Goal: Task Accomplishment & Management: Use online tool/utility

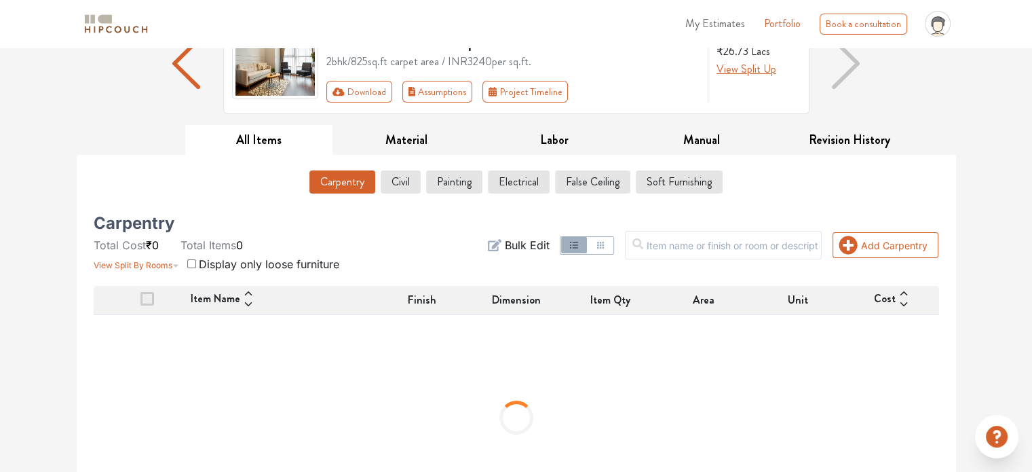
scroll to position [136, 0]
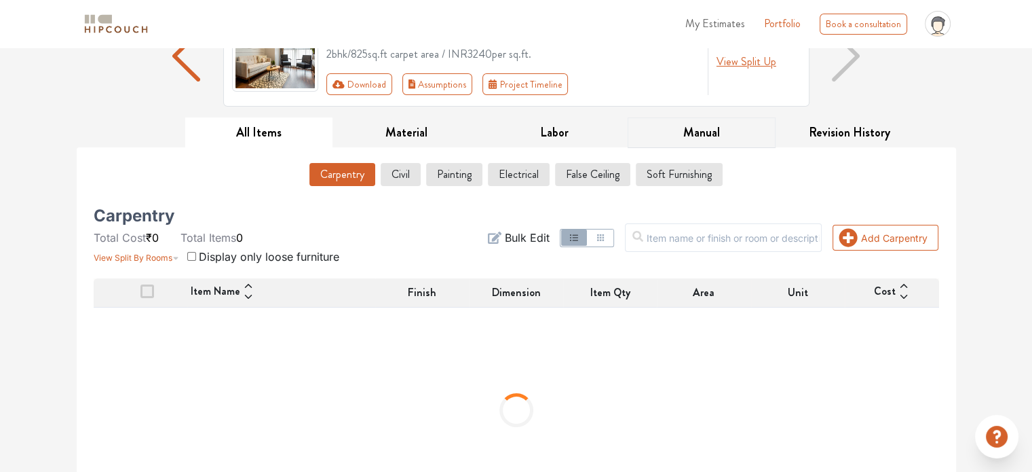
click at [713, 130] on button "Manual" at bounding box center [702, 132] width 148 height 31
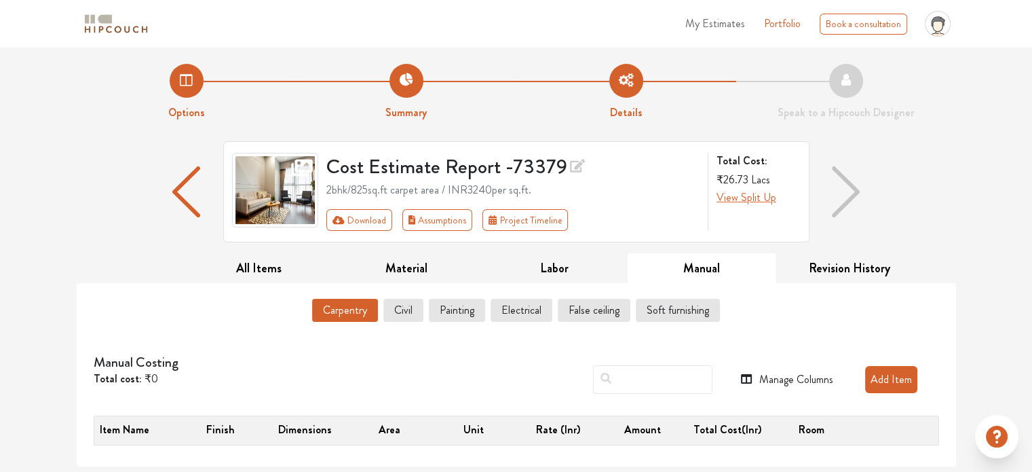
click at [875, 372] on button "Add Item" at bounding box center [891, 379] width 52 height 27
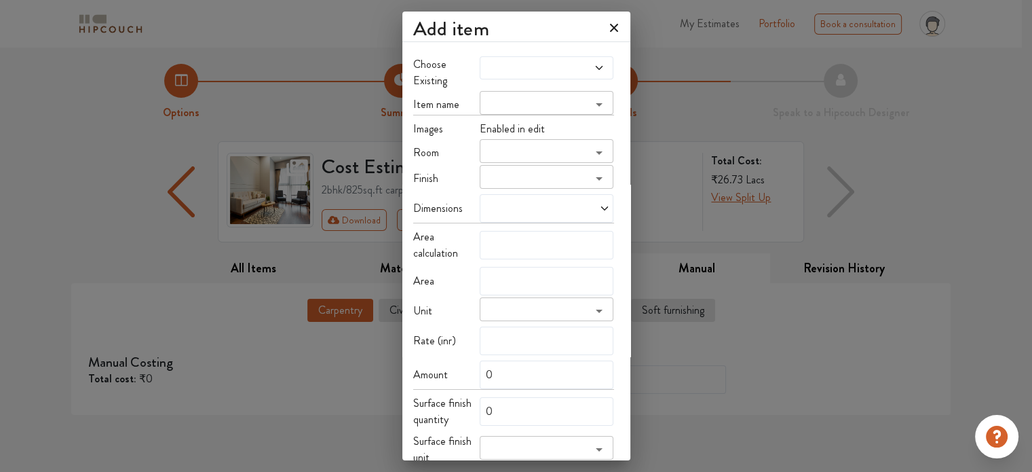
click at [525, 63] on span at bounding box center [529, 67] width 92 height 11
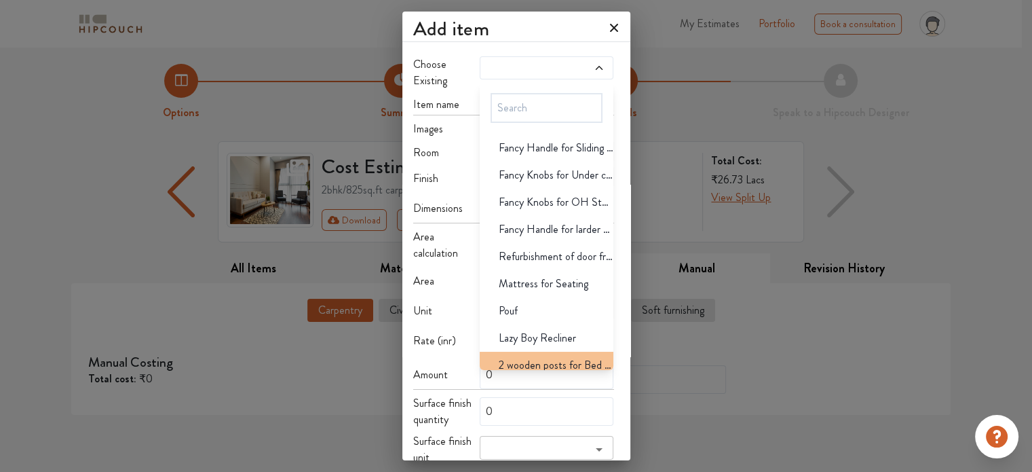
scroll to position [1765, 0]
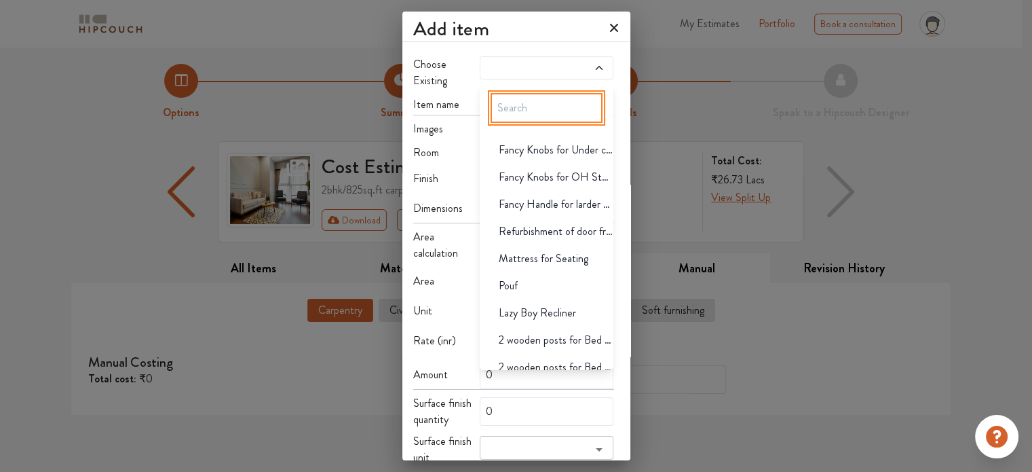
click at [518, 111] on input "text" at bounding box center [547, 108] width 112 height 30
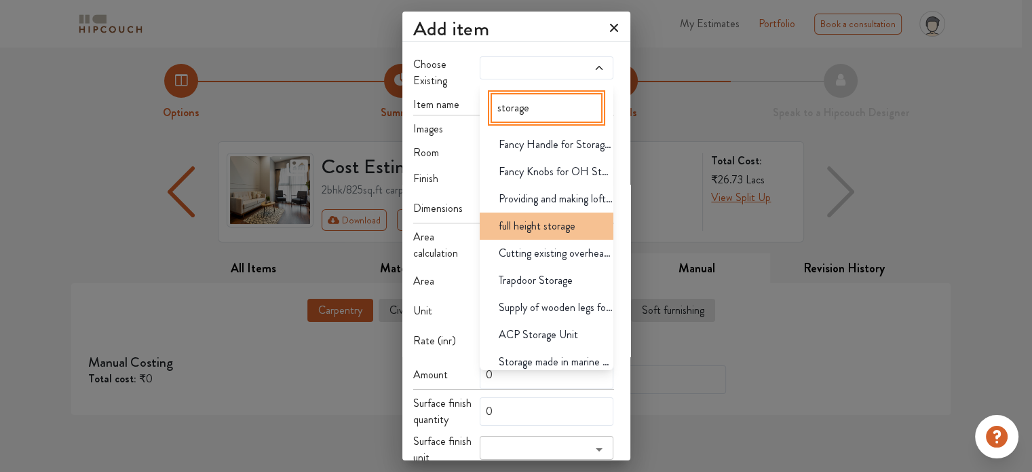
scroll to position [0, 0]
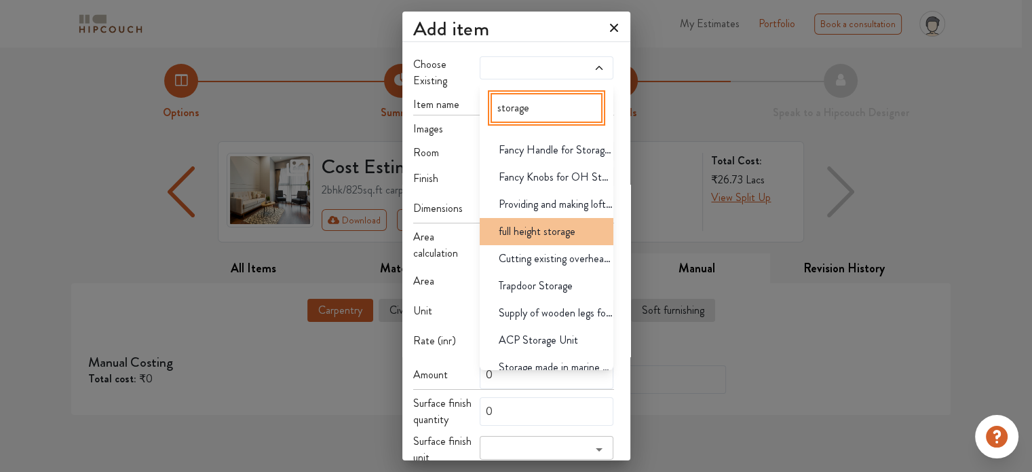
type input "storage"
click at [523, 237] on span "full height storage" at bounding box center [537, 231] width 77 height 16
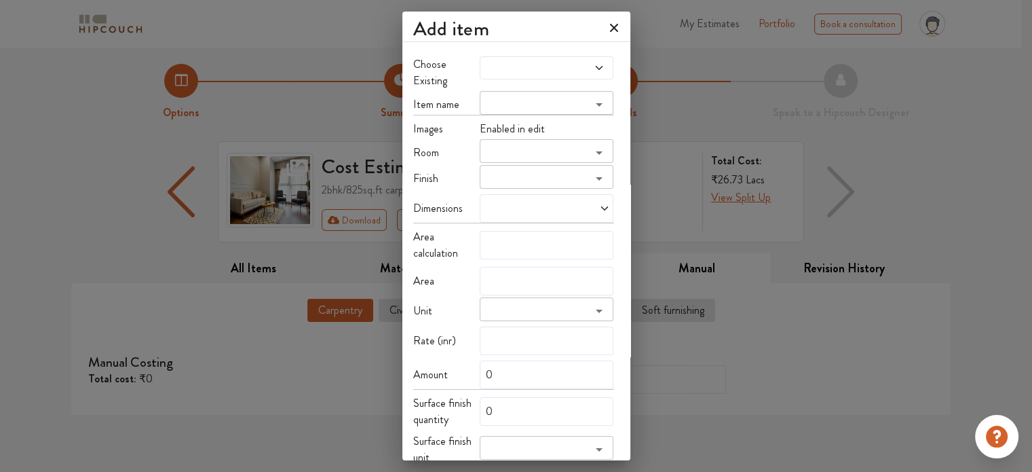
click at [554, 98] on input "search" at bounding box center [535, 107] width 103 height 19
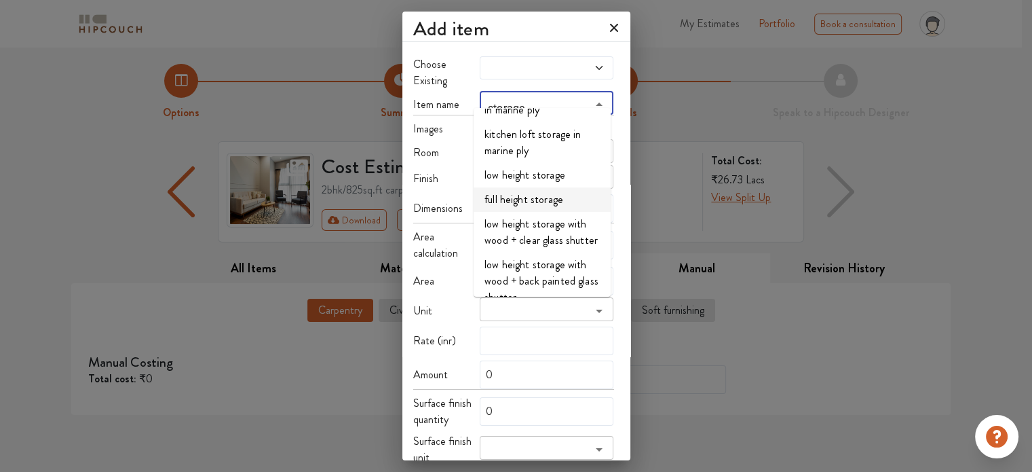
scroll to position [475, 0]
click at [516, 173] on li "low height storage" at bounding box center [542, 171] width 137 height 24
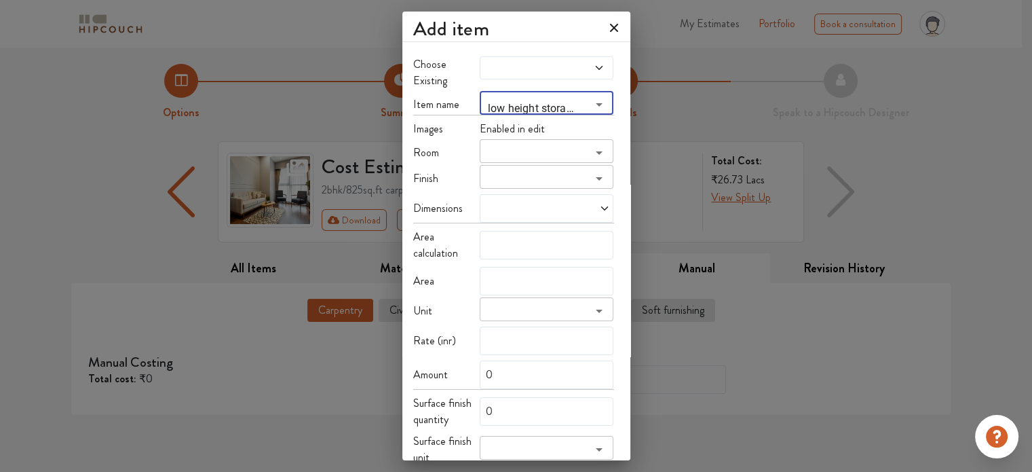
type input "low height storage"
click at [447, 121] on div "Images" at bounding box center [446, 129] width 67 height 16
click at [513, 121] on span "Enabled in edit" at bounding box center [512, 129] width 65 height 16
click at [517, 122] on span "Enabled in edit" at bounding box center [512, 129] width 65 height 16
click at [480, 121] on span "Enabled in edit" at bounding box center [512, 129] width 65 height 16
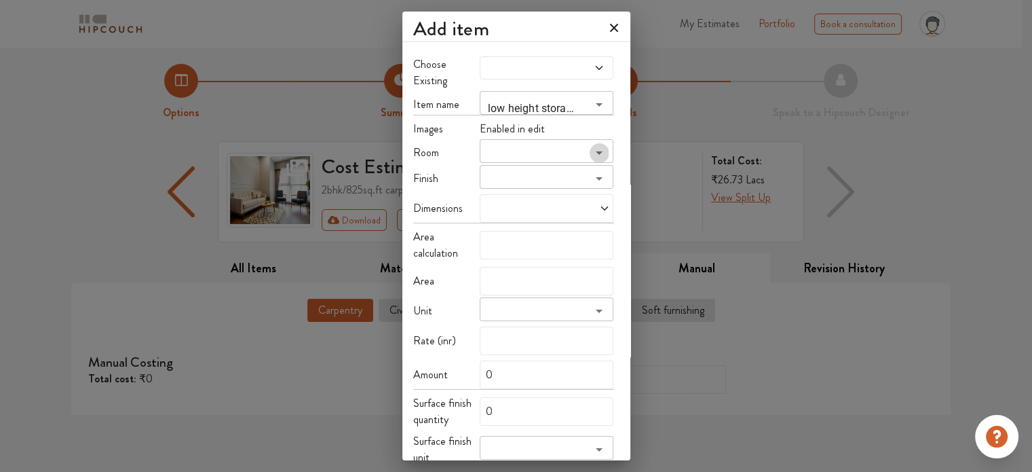
click at [597, 145] on icon "Open" at bounding box center [599, 153] width 16 height 16
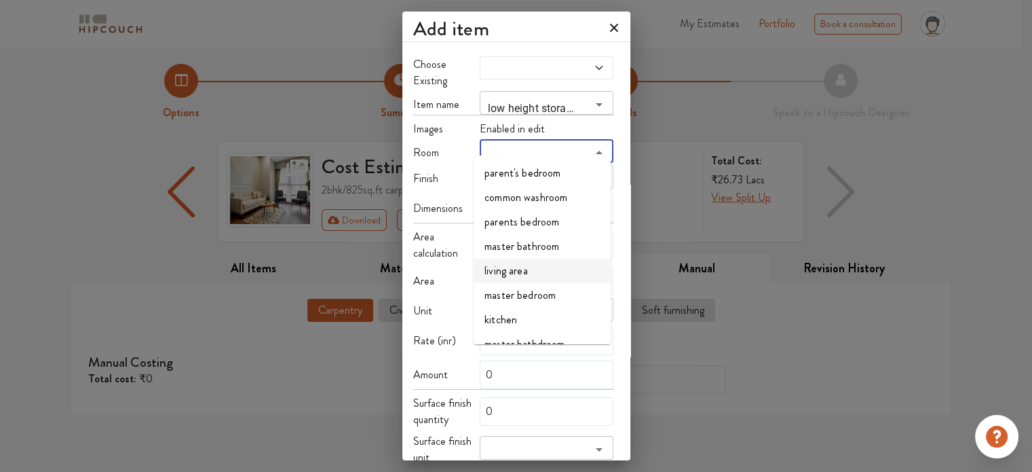
click at [529, 277] on li "living area" at bounding box center [542, 271] width 137 height 24
type input "living area"
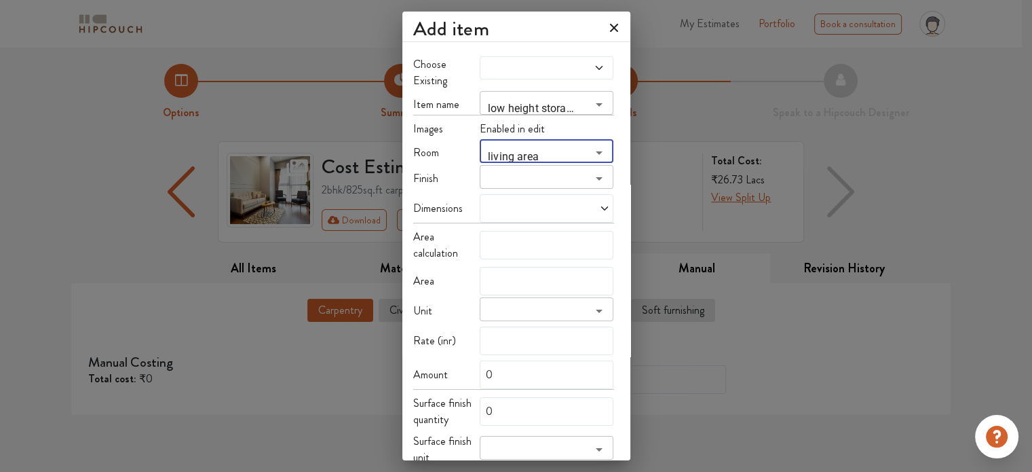
click at [592, 170] on icon "Open" at bounding box center [599, 178] width 16 height 16
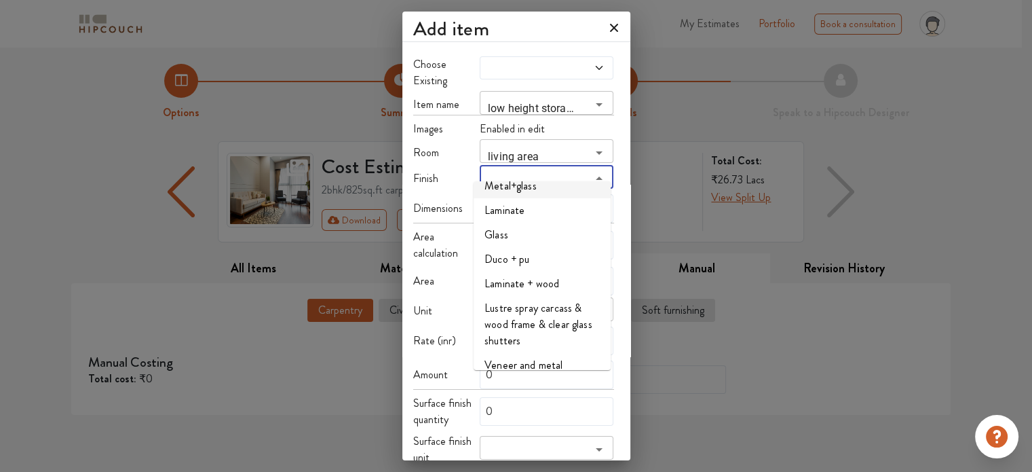
scroll to position [407, 0]
click at [513, 219] on li "Laminate" at bounding box center [542, 207] width 137 height 24
type input "Laminate"
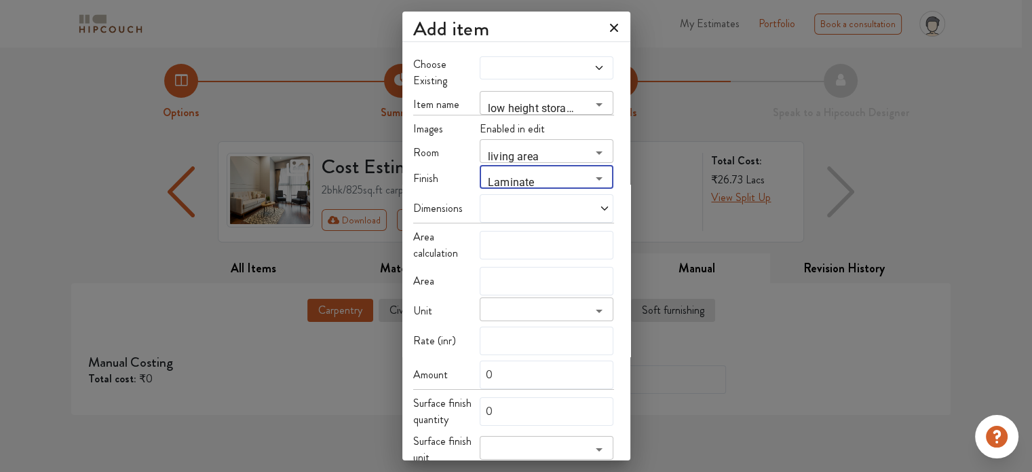
click at [601, 206] on icon at bounding box center [604, 208] width 7 height 4
click at [516, 206] on div at bounding box center [547, 208] width 134 height 29
click at [513, 203] on span at bounding box center [515, 208] width 64 height 11
click at [531, 230] on span "Custom size" at bounding box center [520, 236] width 62 height 27
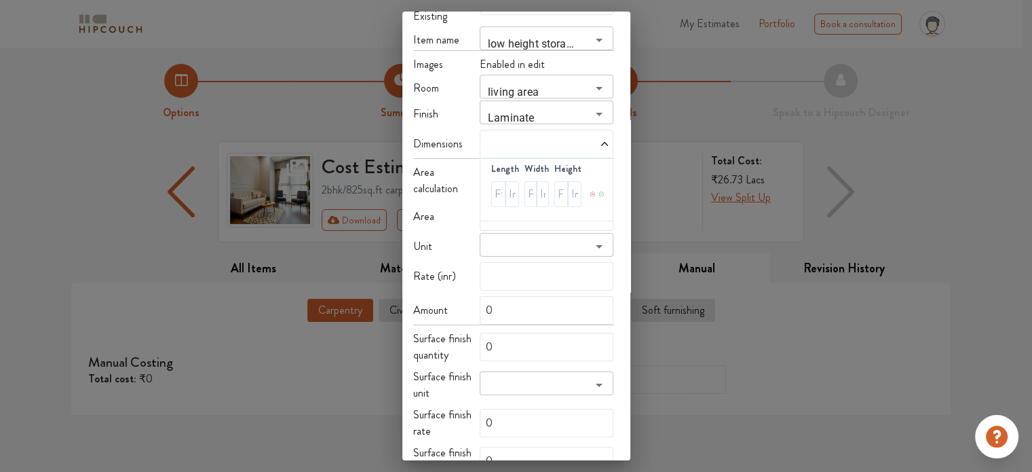
scroll to position [68, 0]
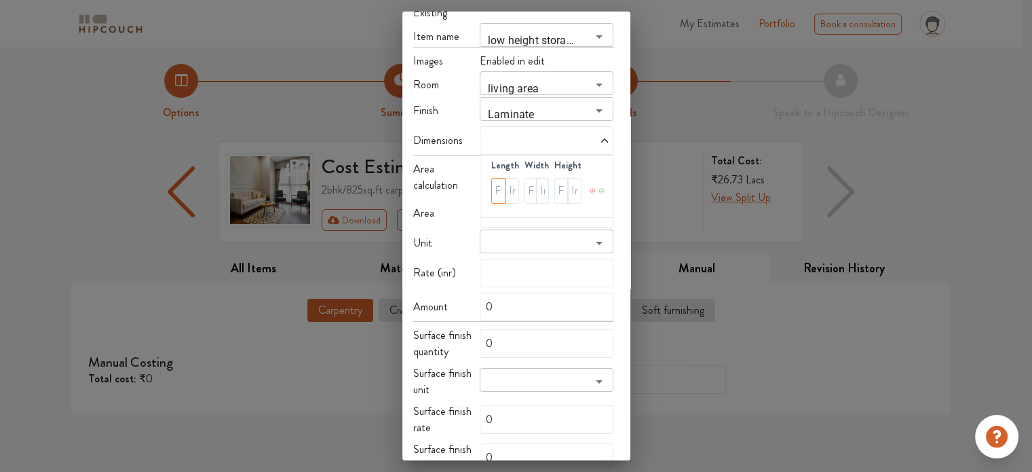
click at [491, 178] on input "text" at bounding box center [498, 191] width 14 height 26
type input "9"
type input "26"
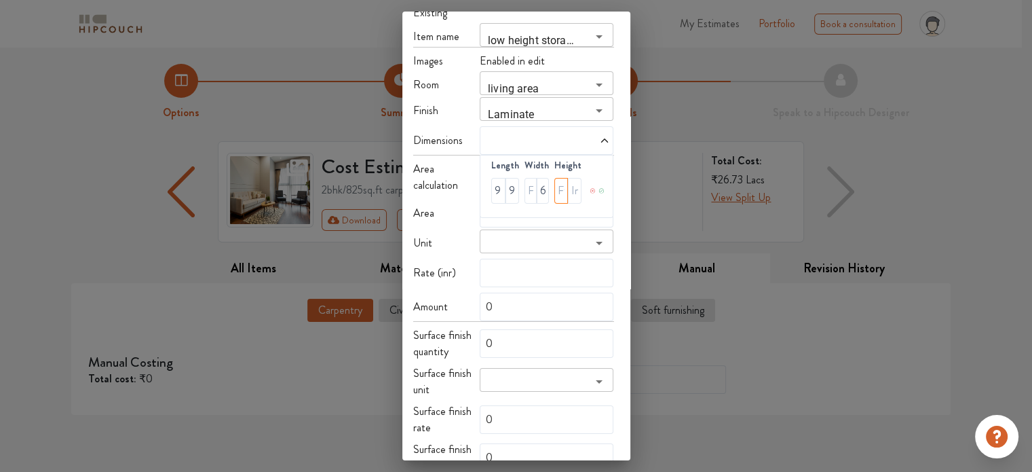
scroll to position [0, 0]
type input "4"
click at [599, 178] on icon at bounding box center [602, 190] width 6 height 27
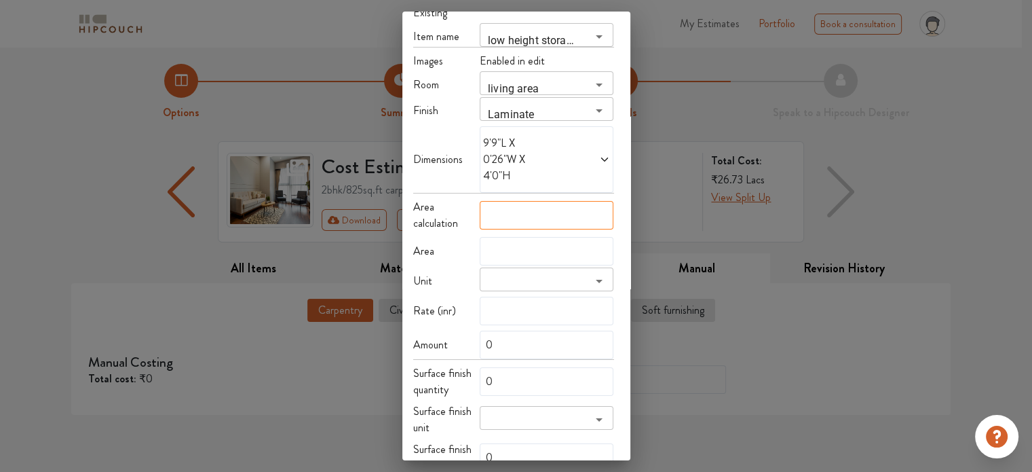
click at [520, 201] on input "text" at bounding box center [547, 215] width 134 height 29
drag, startPoint x: 584, startPoint y: 155, endPoint x: 595, endPoint y: 151, distance: 11.0
click at [588, 154] on span at bounding box center [579, 159] width 64 height 49
click at [605, 154] on icon at bounding box center [604, 159] width 11 height 11
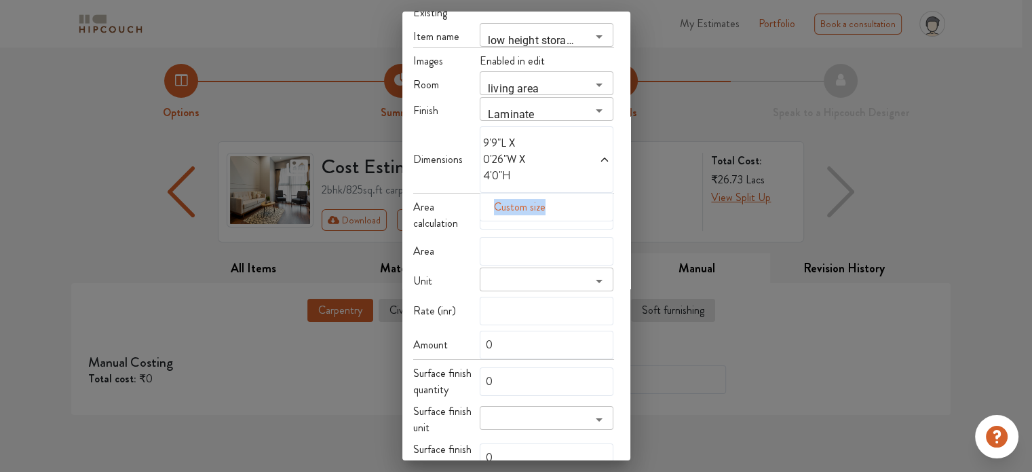
click at [605, 154] on icon at bounding box center [604, 159] width 11 height 11
click at [554, 201] on input "text" at bounding box center [547, 215] width 134 height 29
click at [509, 205] on input "text" at bounding box center [547, 215] width 134 height 29
type input "9"
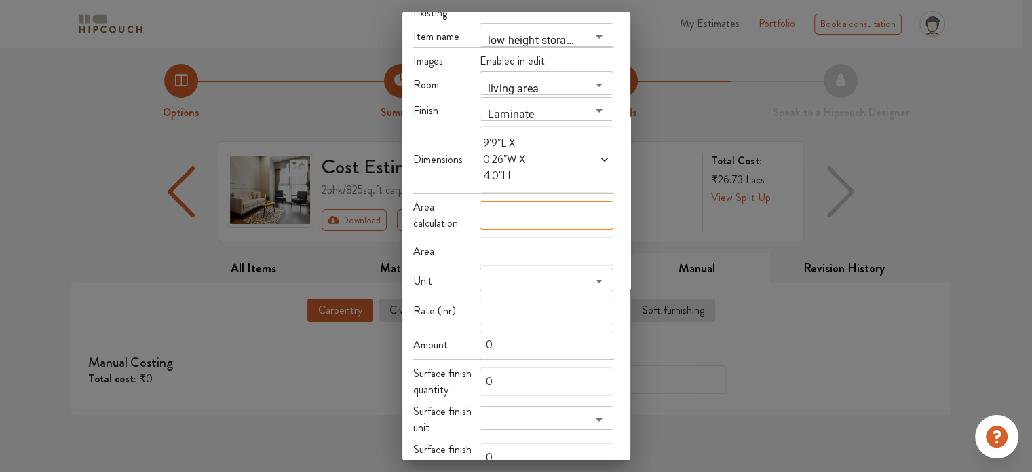
type input "9"
type input "9.7"
type input "10"
click at [505, 203] on input "9.75x4" at bounding box center [547, 215] width 134 height 29
click at [498, 206] on input "9.75x 4" at bounding box center [547, 215] width 134 height 29
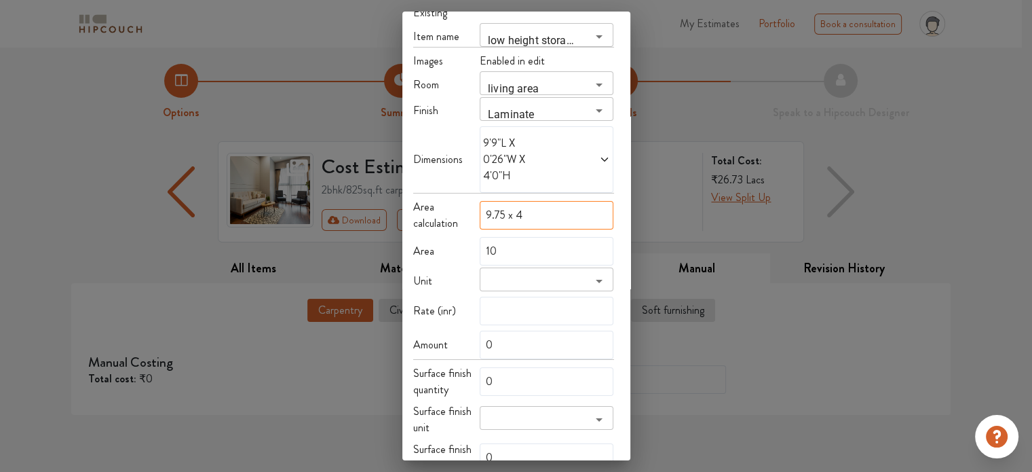
click at [528, 211] on input "9.75 x 4" at bounding box center [547, 215] width 134 height 29
type input "9.75 x 4"
click at [511, 221] on div "Choose Existing Item name low height storage ​ Images Enabled in edit Room livi…" at bounding box center [513, 381] width 201 height 787
click at [444, 237] on div "Area 10" at bounding box center [513, 251] width 201 height 29
click at [413, 243] on span "Area" at bounding box center [423, 251] width 21 height 16
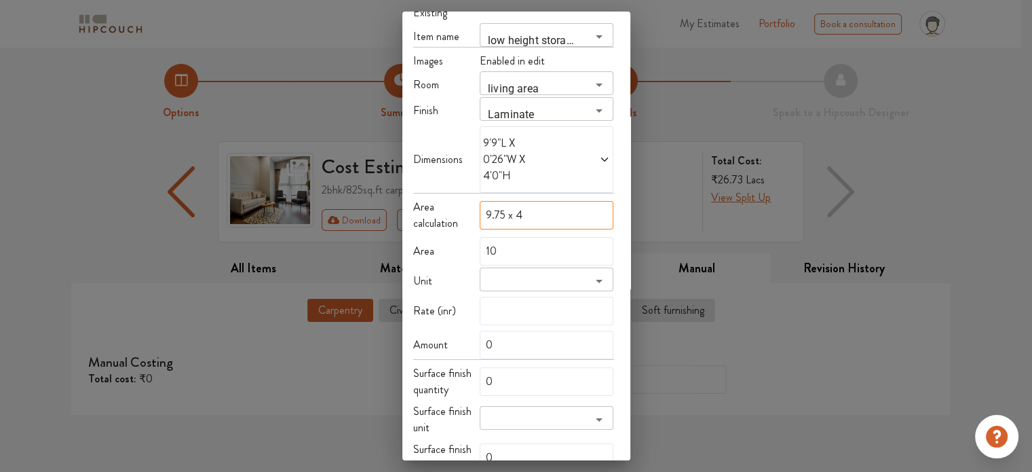
click at [486, 203] on input "9.75 x 4" at bounding box center [547, 215] width 134 height 29
drag, startPoint x: 557, startPoint y: 203, endPoint x: 379, endPoint y: 227, distance: 180.1
click at [379, 227] on div "Add item Choose Existing Item name low height storage ​ Images Enabled in edit …" at bounding box center [516, 236] width 1032 height 472
type input "NaN"
type input "9"
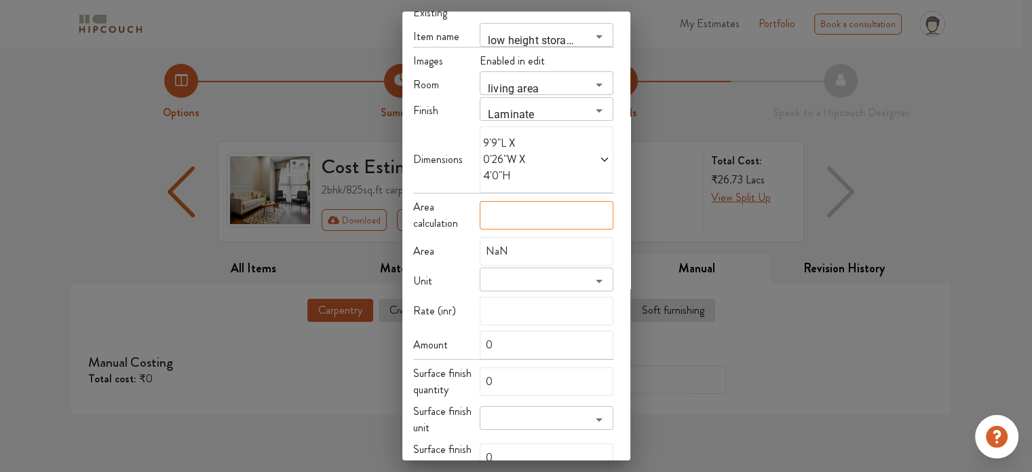
type input "9"
type input "94"
type input "9"
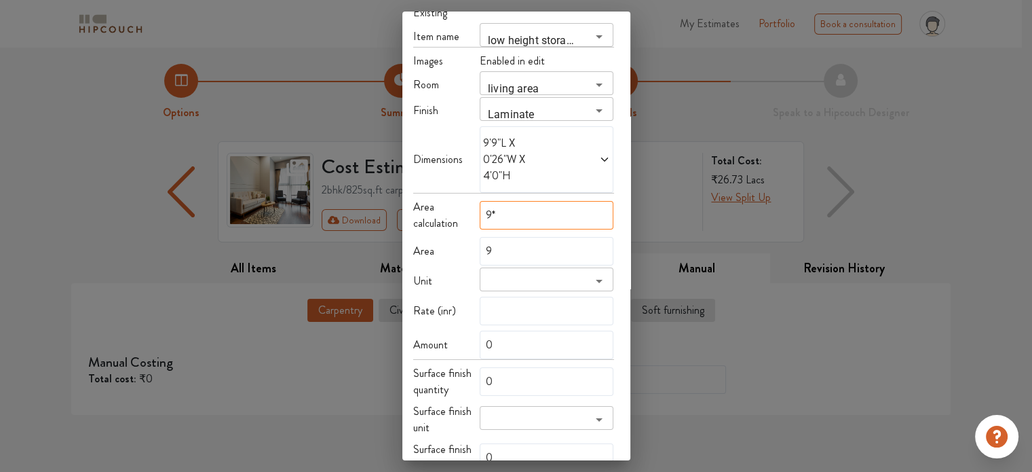
type input "9*4"
type input "36"
type input "9.7*4"
type input "39"
click at [532, 205] on input "9.75*4" at bounding box center [547, 215] width 134 height 29
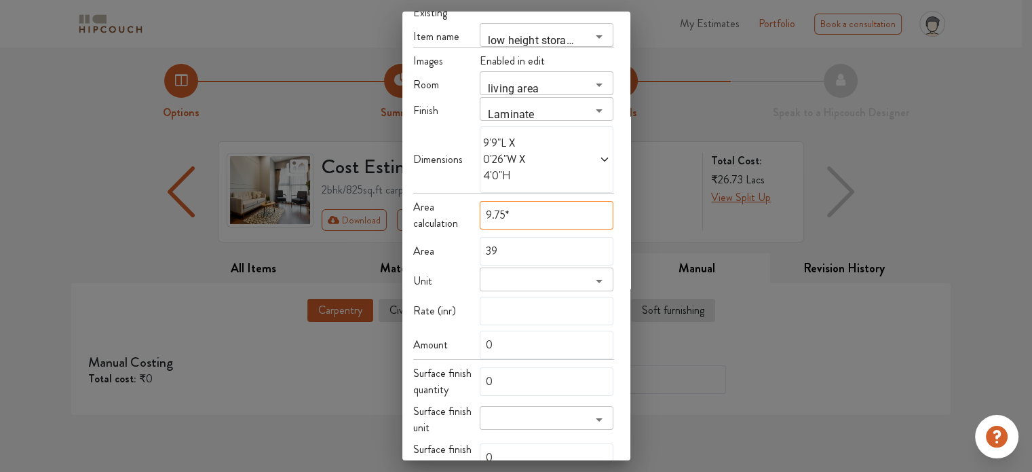
type input "9.75"
type input "10"
type input "9."
type input "9"
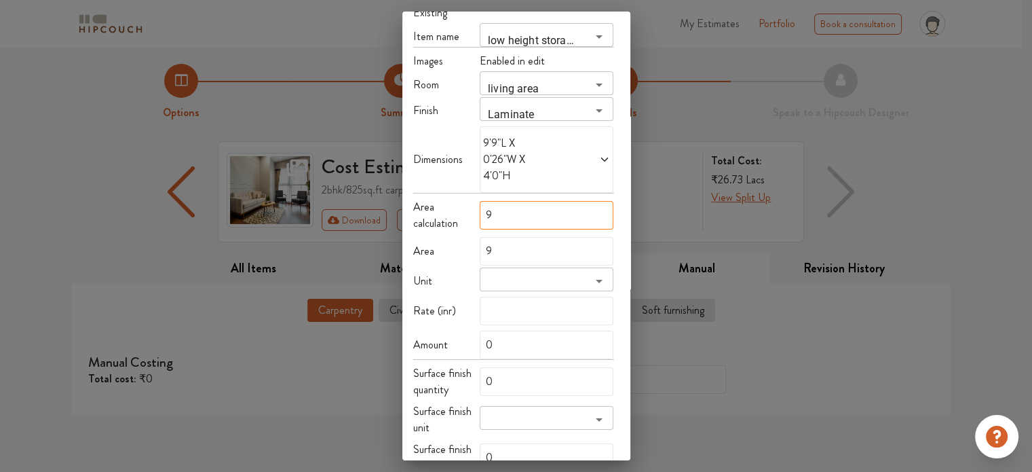
type input "NaN"
type input "9"
type input "9.7"
type input "10"
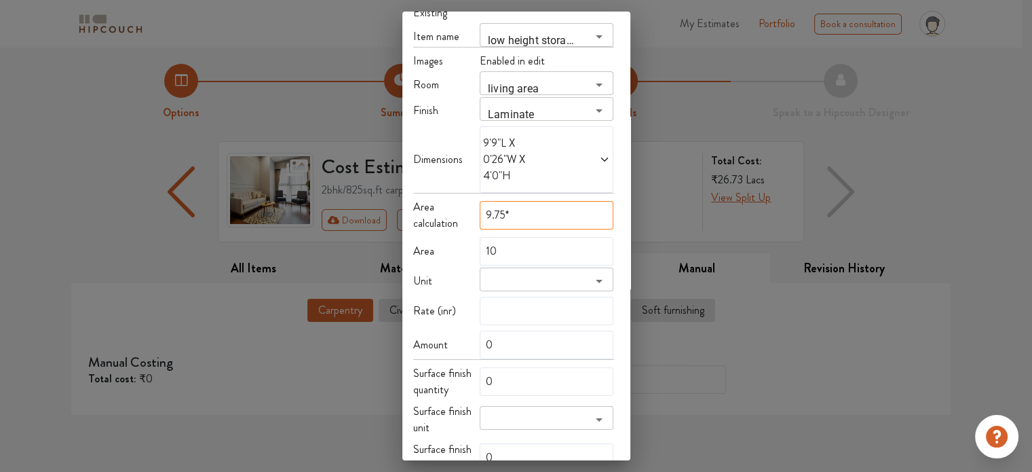
type input "9.75*4"
type input "39"
click at [431, 246] on div "Area 39" at bounding box center [513, 251] width 201 height 29
click at [535, 275] on input "search" at bounding box center [535, 284] width 103 height 19
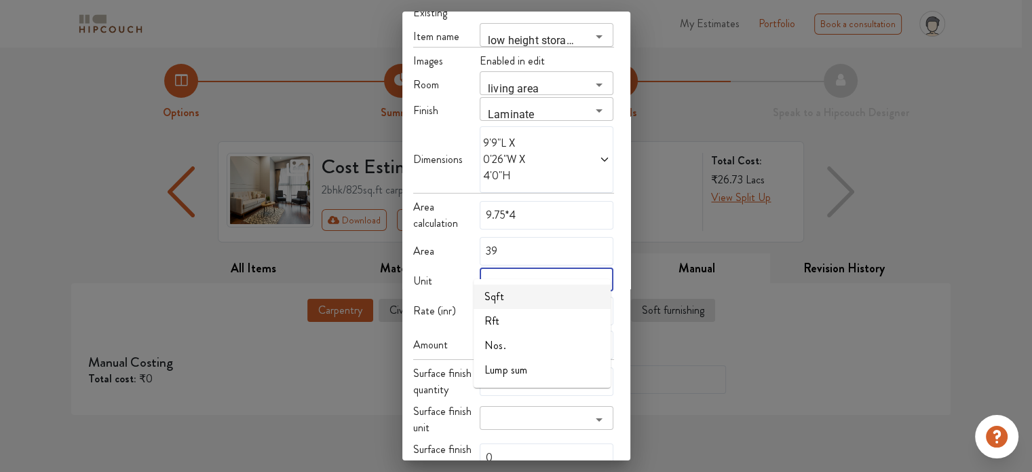
click at [500, 292] on li "Sqft" at bounding box center [542, 296] width 137 height 24
type input "Sqft"
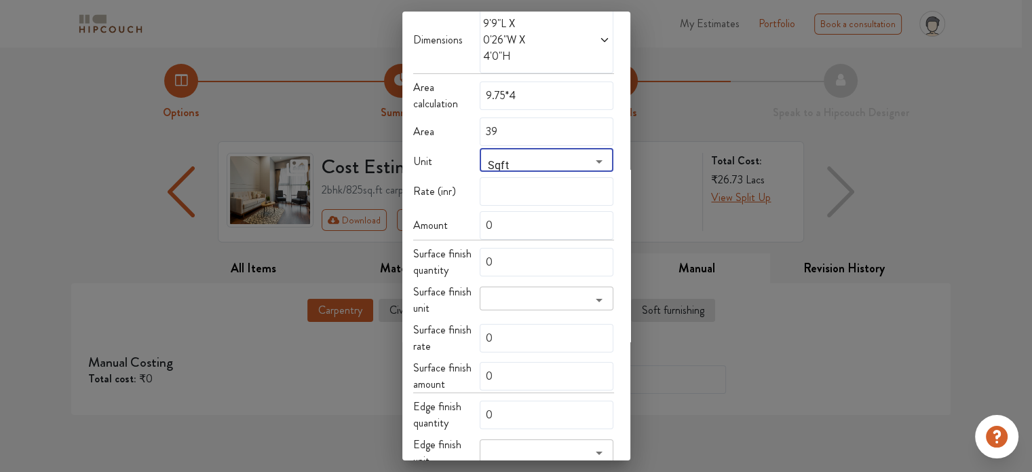
scroll to position [204, 0]
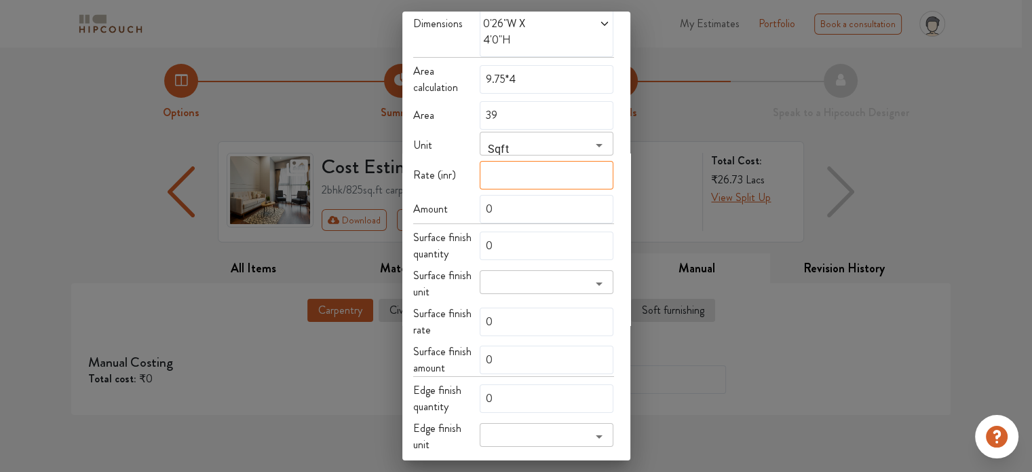
click at [500, 163] on input "text" at bounding box center [547, 175] width 134 height 29
type input "1"
type input "39"
type input "13"
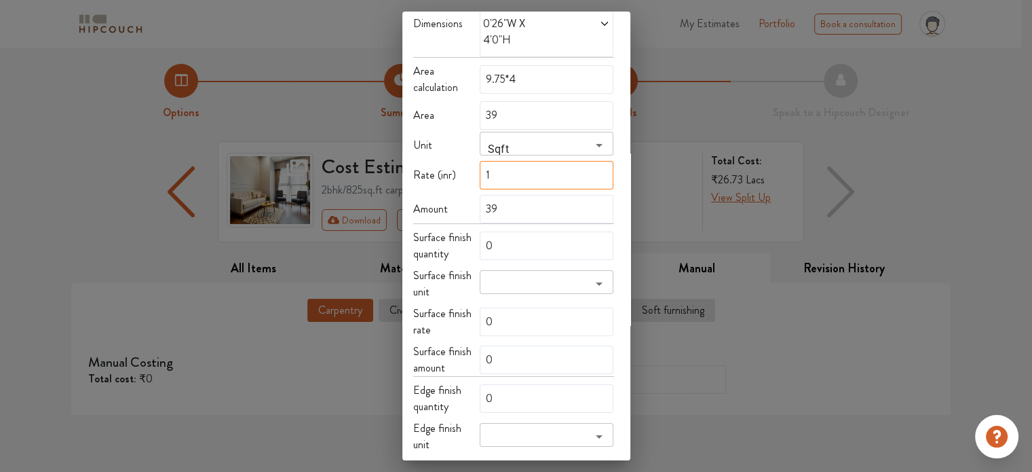
type input "507"
type input "135"
type input "5265"
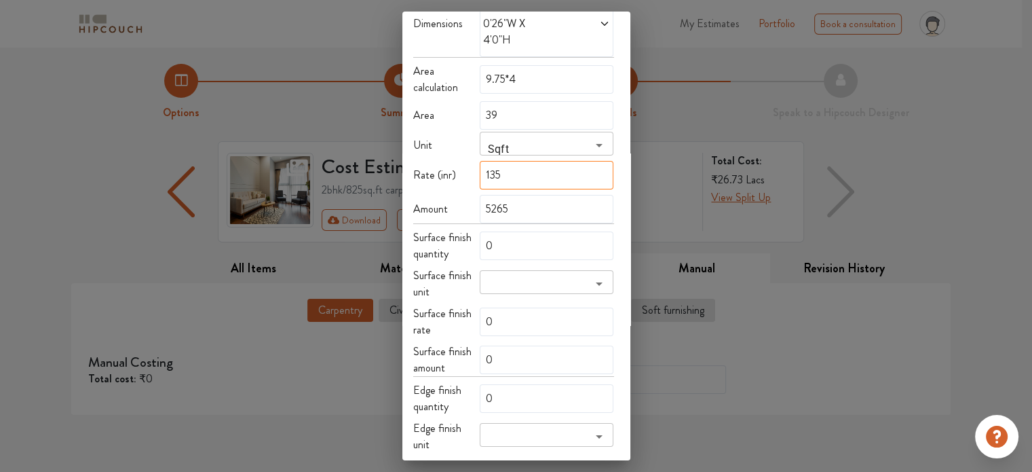
type input "1350"
type input "52650"
click at [453, 177] on div "Choose Existing Item name low height storage ​ Images Enabled in edit Room livi…" at bounding box center [513, 246] width 201 height 787
click at [516, 167] on input "1350" at bounding box center [547, 175] width 134 height 29
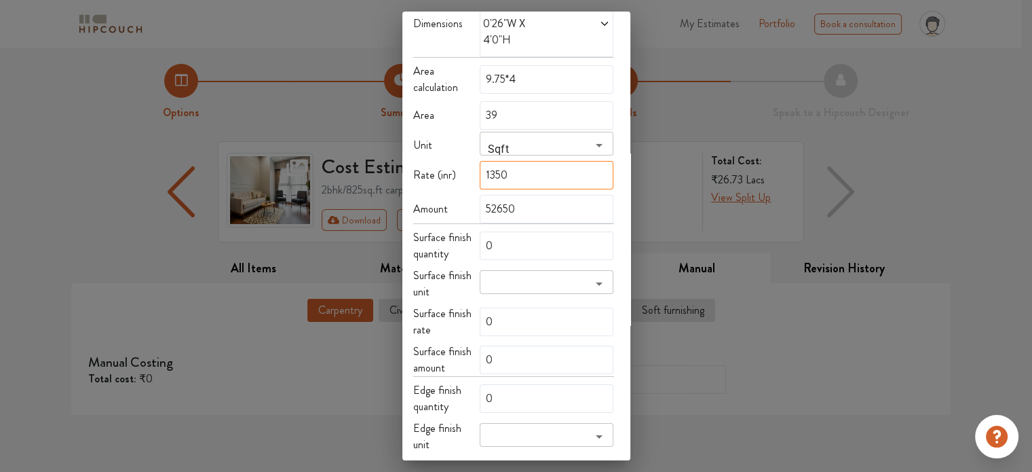
type input "135"
type input "5265"
type input "13"
type input "507"
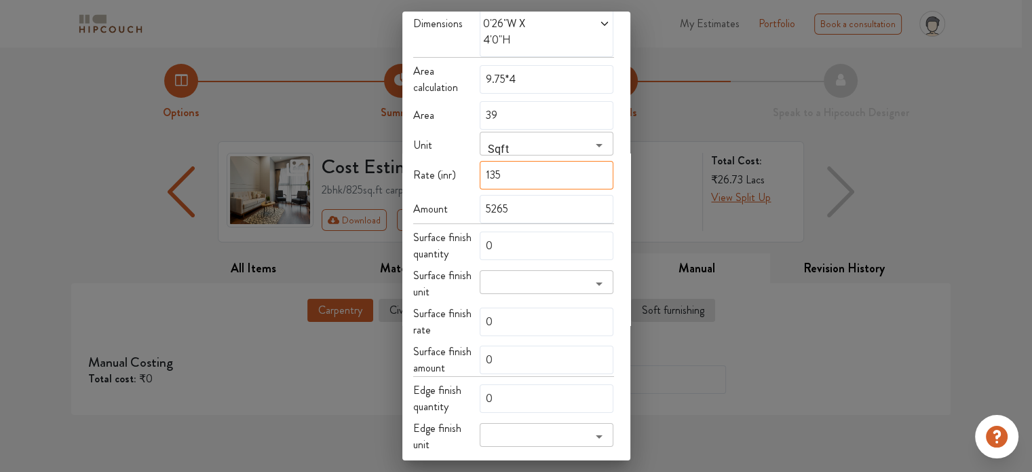
type input "507"
type input "130"
type input "5070"
type input "1300"
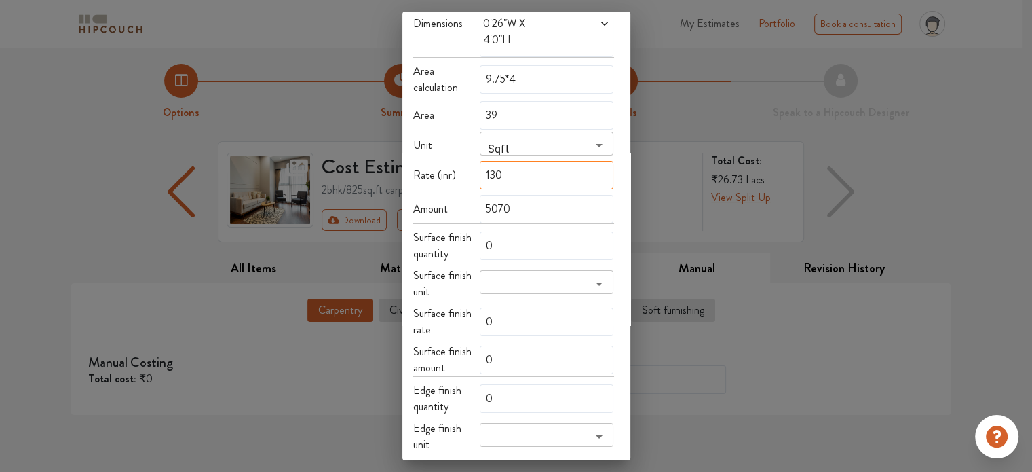
type input "50700"
type input "1300"
click at [447, 201] on div "Amount" at bounding box center [446, 209] width 67 height 16
click at [538, 231] on input "0" at bounding box center [547, 245] width 134 height 29
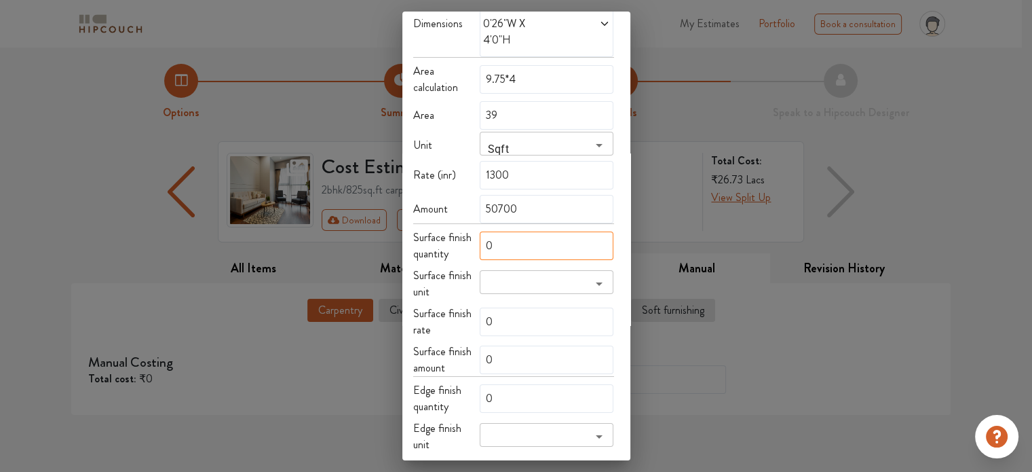
drag, startPoint x: 500, startPoint y: 231, endPoint x: 453, endPoint y: 232, distance: 46.2
click at [453, 232] on div "Surface finish quantity 0" at bounding box center [513, 245] width 201 height 33
click at [474, 267] on div "Surface finish unit ​" at bounding box center [513, 283] width 201 height 33
click at [538, 278] on input "search" at bounding box center [535, 287] width 103 height 19
click at [519, 278] on input "search" at bounding box center [535, 287] width 103 height 19
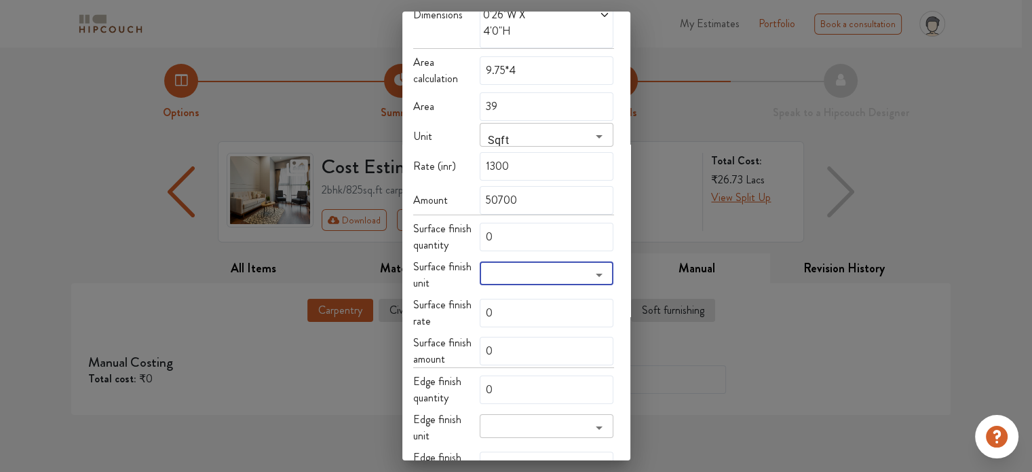
scroll to position [258, 0]
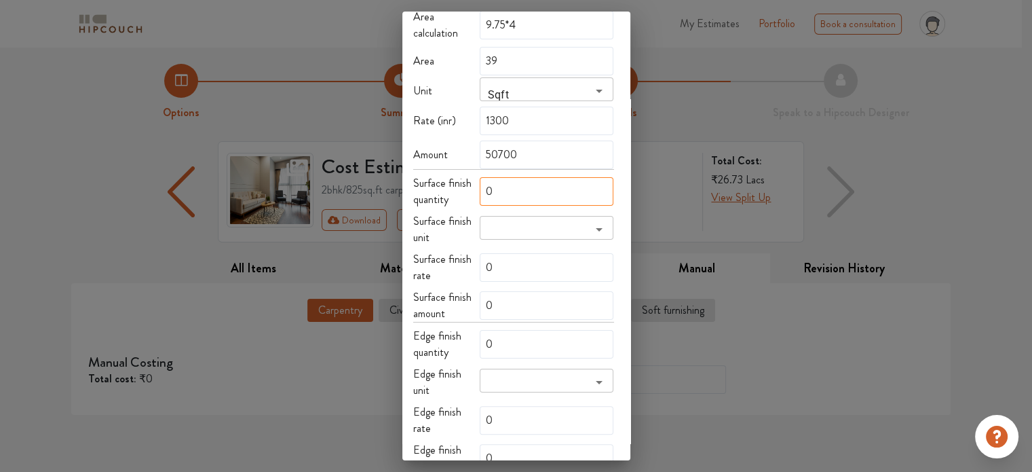
drag, startPoint x: 513, startPoint y: 174, endPoint x: 470, endPoint y: 170, distance: 43.7
click at [470, 175] on div "Surface finish quantity 0" at bounding box center [513, 191] width 201 height 33
click at [597, 221] on icon "Open" at bounding box center [599, 229] width 16 height 16
type input "50"
click at [578, 223] on input "search" at bounding box center [535, 232] width 103 height 19
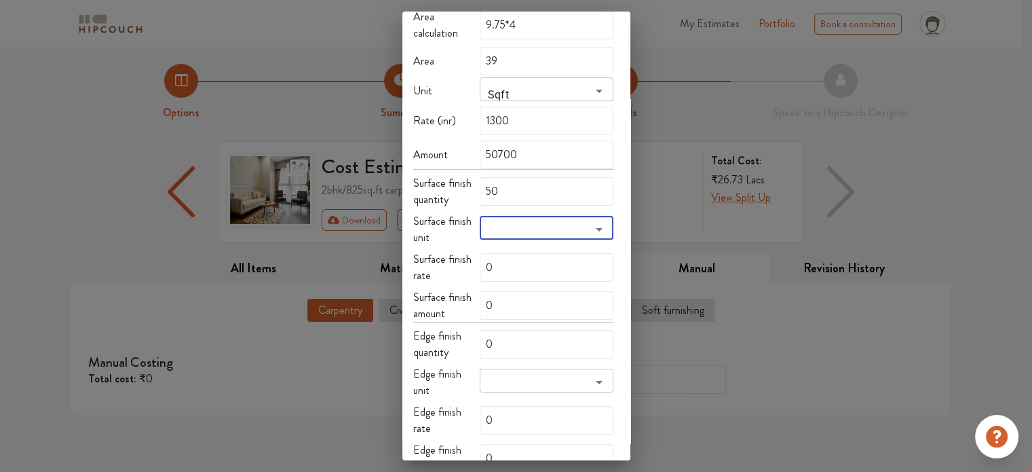
click at [528, 223] on input "search" at bounding box center [535, 232] width 103 height 19
click at [493, 223] on input "search" at bounding box center [535, 232] width 103 height 19
drag, startPoint x: 503, startPoint y: 252, endPoint x: 459, endPoint y: 250, distance: 44.1
click at [459, 251] on div "Surface finish rate 0" at bounding box center [513, 267] width 201 height 33
type input "1"
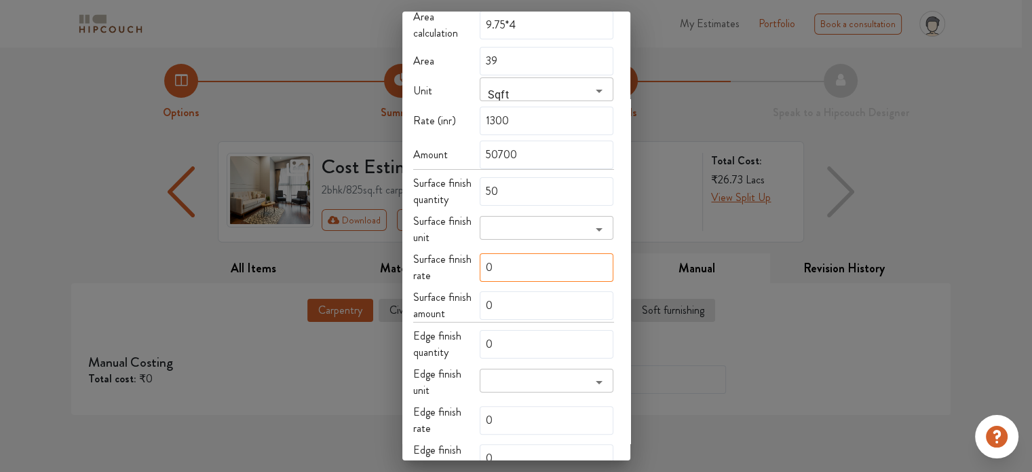
type input "50"
type input "50750"
type input "17"
type input "850"
type input "51550"
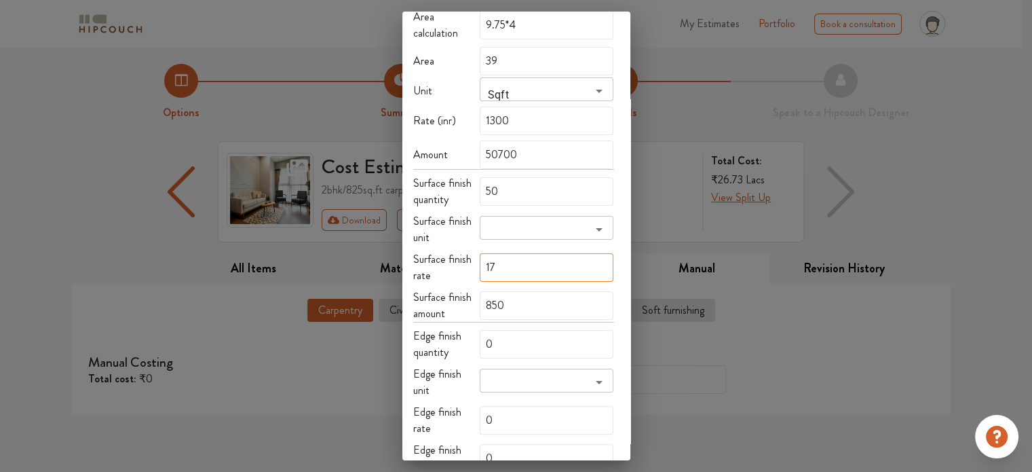
type input "17"
click at [461, 260] on div "Surface finish rate" at bounding box center [446, 267] width 67 height 33
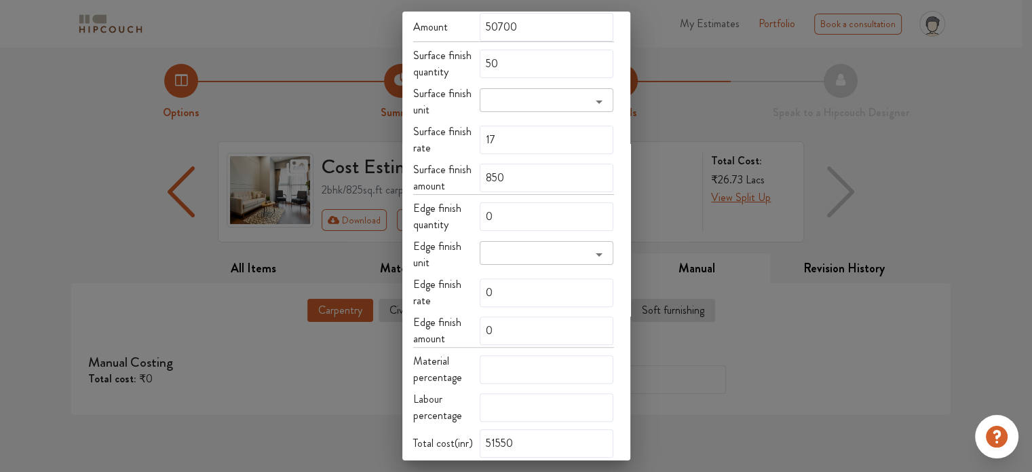
scroll to position [394, 0]
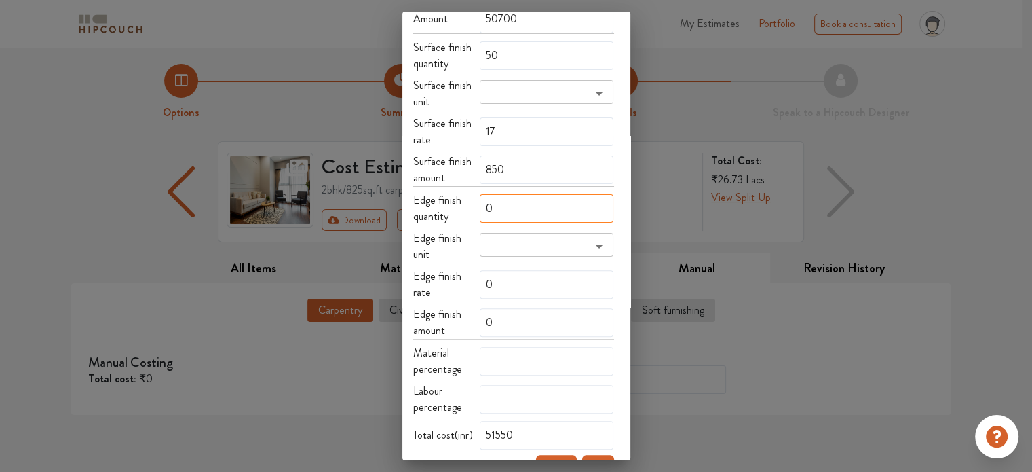
click at [521, 194] on input "0" at bounding box center [547, 208] width 134 height 29
type input "50"
click at [449, 210] on div "Choose Existing Item name low height storage ​ Images Enabled in edit Room livi…" at bounding box center [513, 56] width 201 height 787
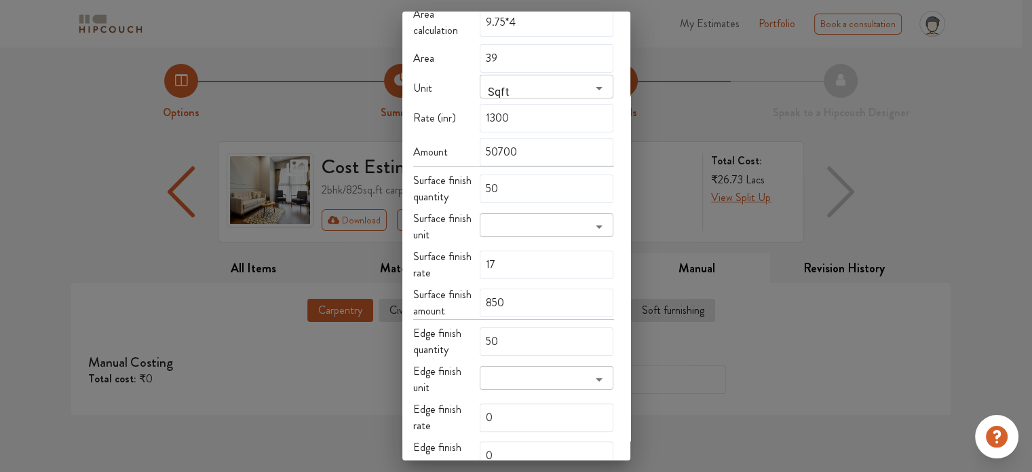
scroll to position [258, 0]
drag, startPoint x: 505, startPoint y: 173, endPoint x: 430, endPoint y: 174, distance: 75.3
click at [430, 175] on div "Surface finish quantity 50" at bounding box center [513, 191] width 201 height 33
type input "0"
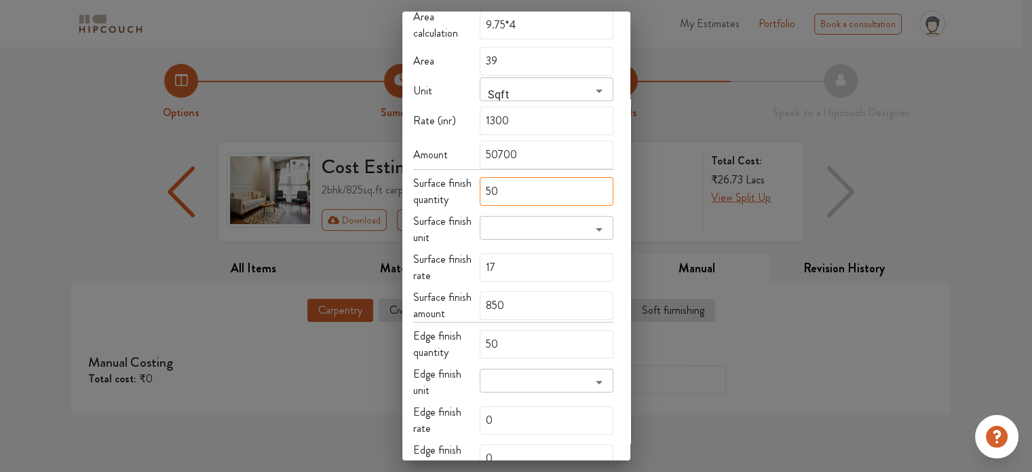
type input "50700"
type input "0"
drag, startPoint x: 512, startPoint y: 251, endPoint x: 442, endPoint y: 251, distance: 69.2
click at [442, 251] on div "Surface finish rate 17" at bounding box center [513, 267] width 201 height 33
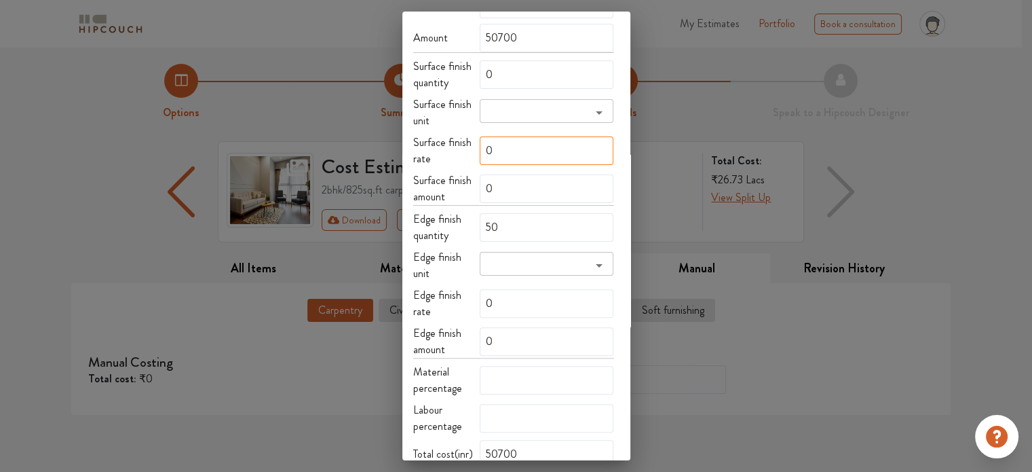
scroll to position [394, 0]
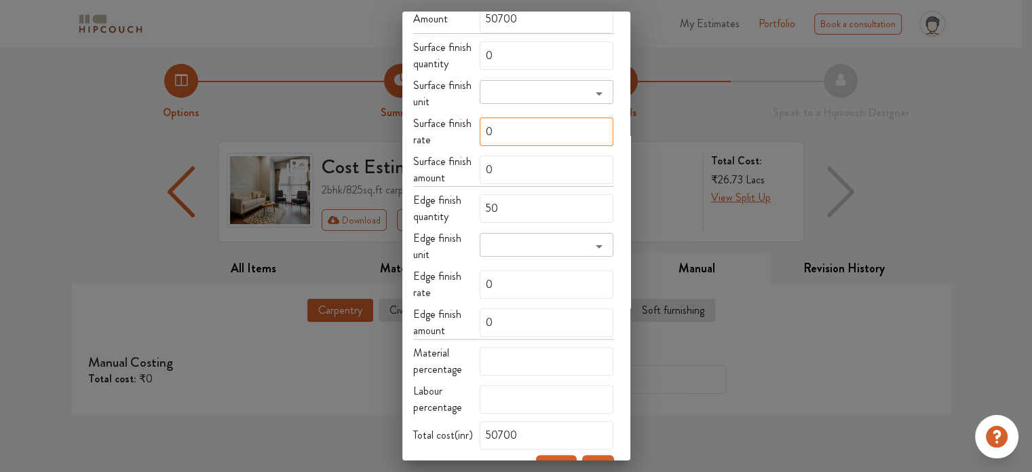
type input "0"
click at [497, 240] on input "search" at bounding box center [535, 249] width 103 height 19
click at [494, 258] on li "Rft" at bounding box center [542, 255] width 137 height 24
type input "Rft"
click at [467, 268] on div "Edge finish rate 0" at bounding box center [513, 284] width 201 height 33
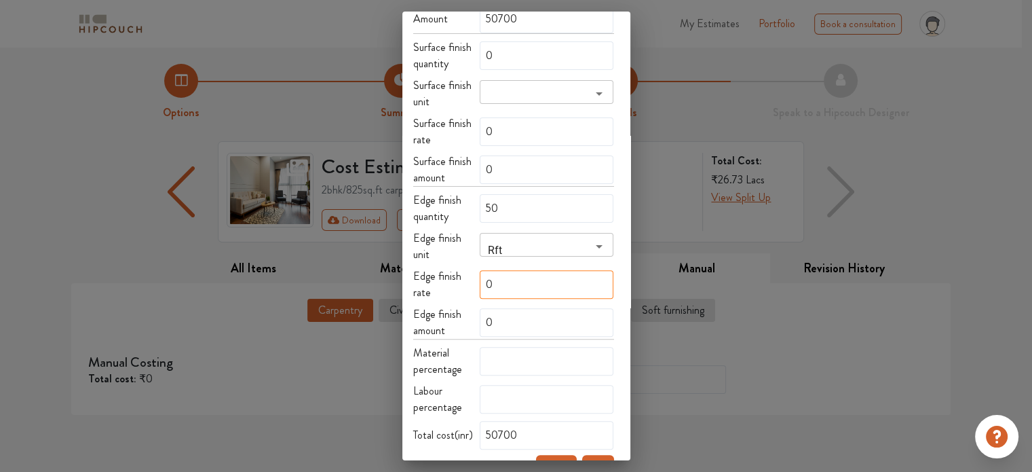
type input "2"
type input "100"
type input "50800"
type input "27"
type input "1350"
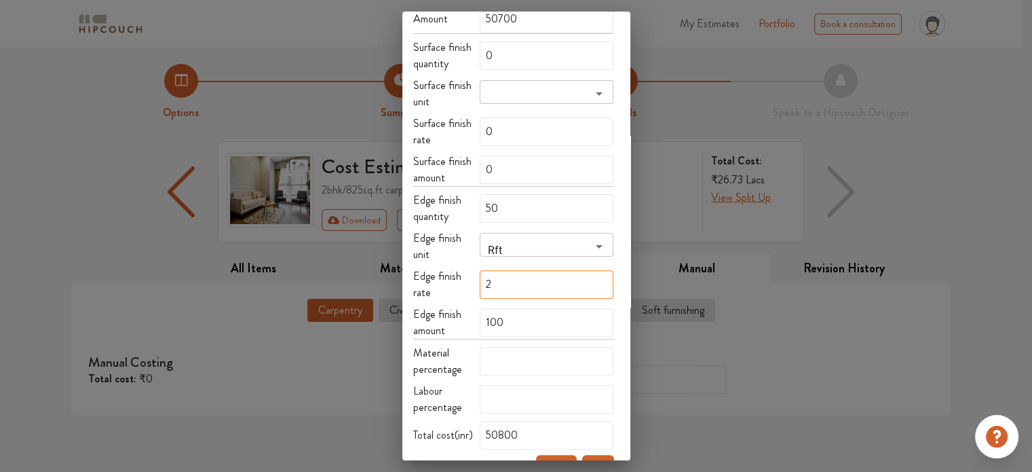
type input "52050"
type input "27"
click at [436, 306] on span "Edge finish amount" at bounding box center [437, 322] width 48 height 32
click at [524, 385] on input "text" at bounding box center [547, 399] width 134 height 29
type input "98"
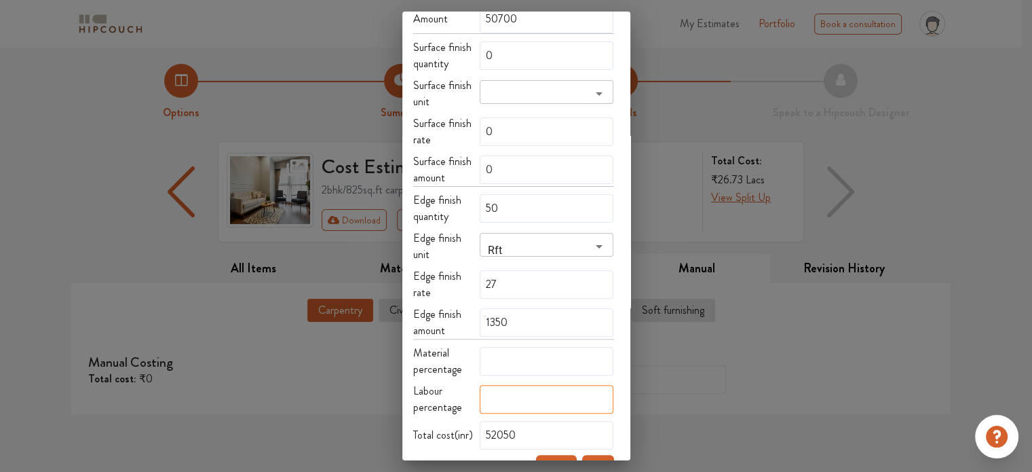
type input "2"
type input "73"
type input "27"
type input "NaN"
type input "27%"
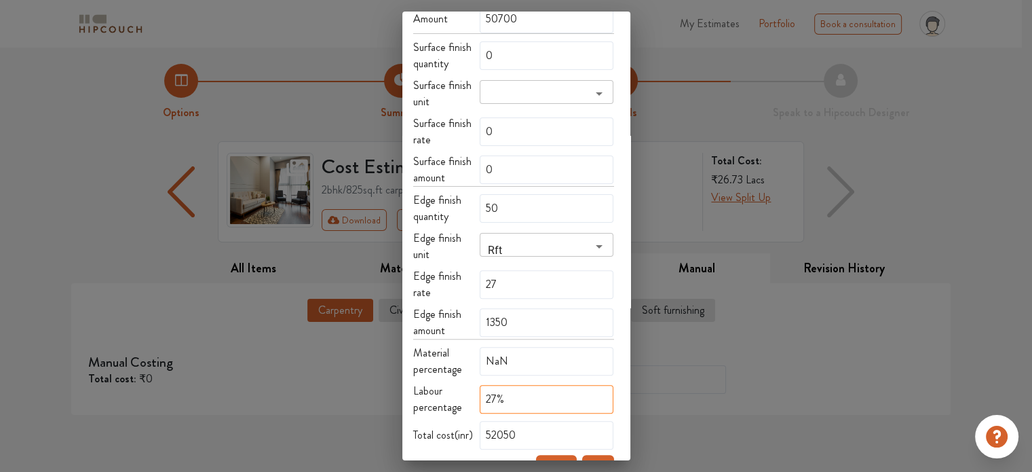
type input "73"
type input "27"
click at [600, 455] on button "Save" at bounding box center [598, 468] width 32 height 27
type input "0"
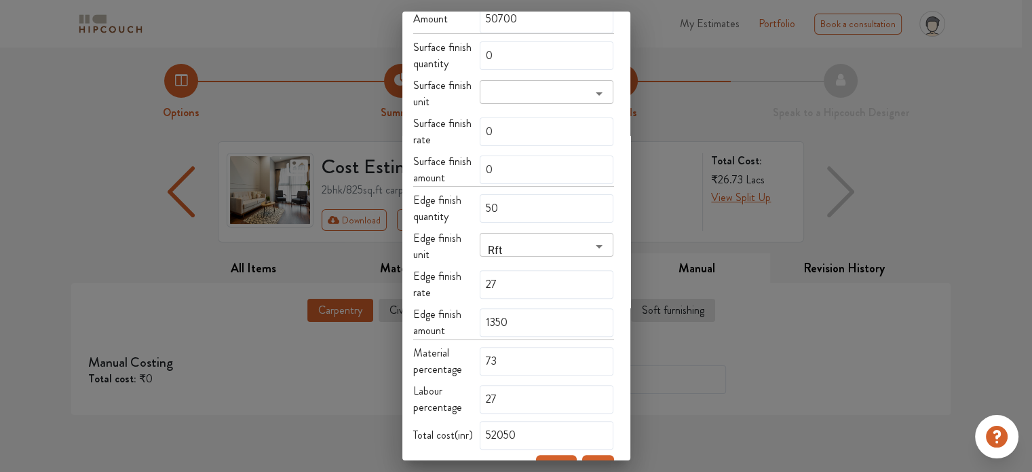
type input "0"
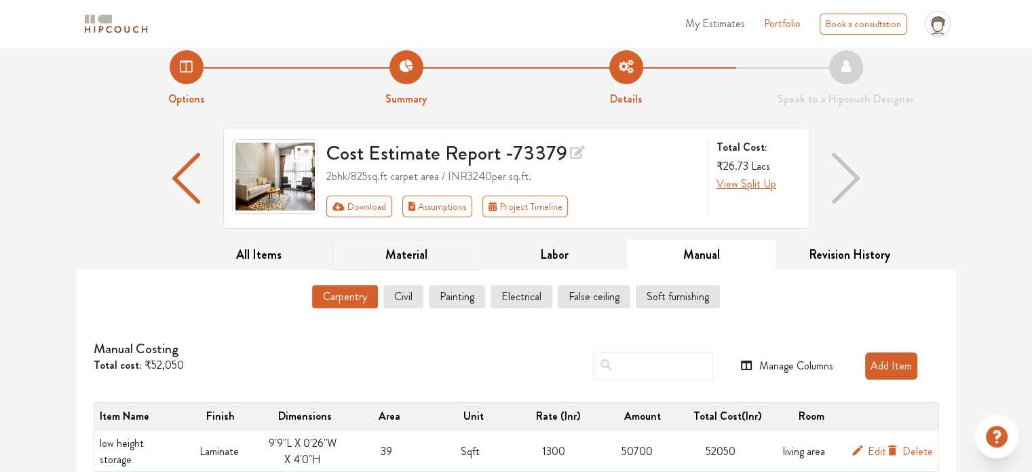
scroll to position [33, 0]
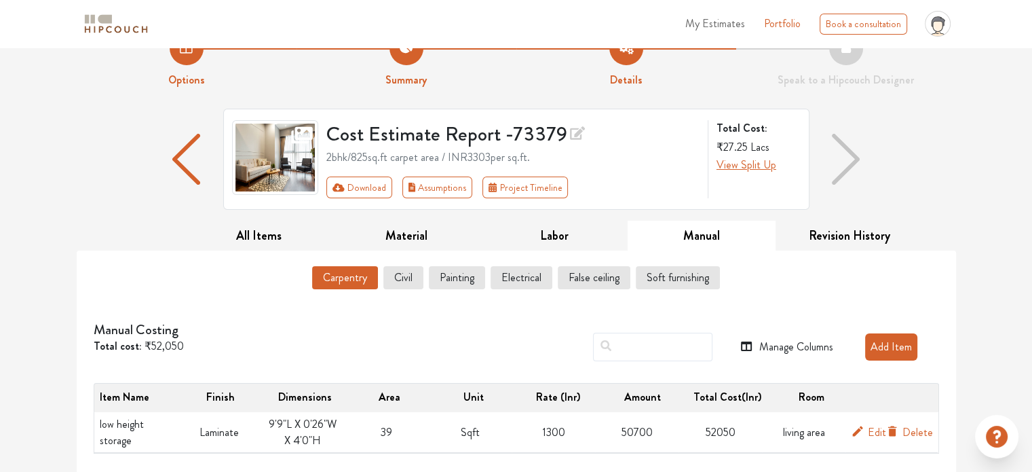
click at [888, 340] on button "Add Item" at bounding box center [891, 346] width 52 height 27
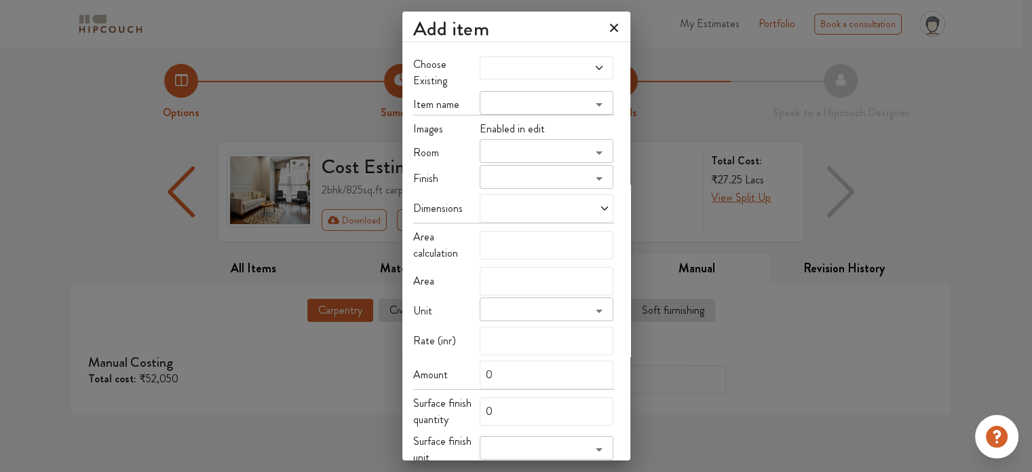
scroll to position [0, 0]
click at [603, 72] on div at bounding box center [547, 67] width 134 height 23
click at [602, 68] on icon at bounding box center [599, 67] width 11 height 11
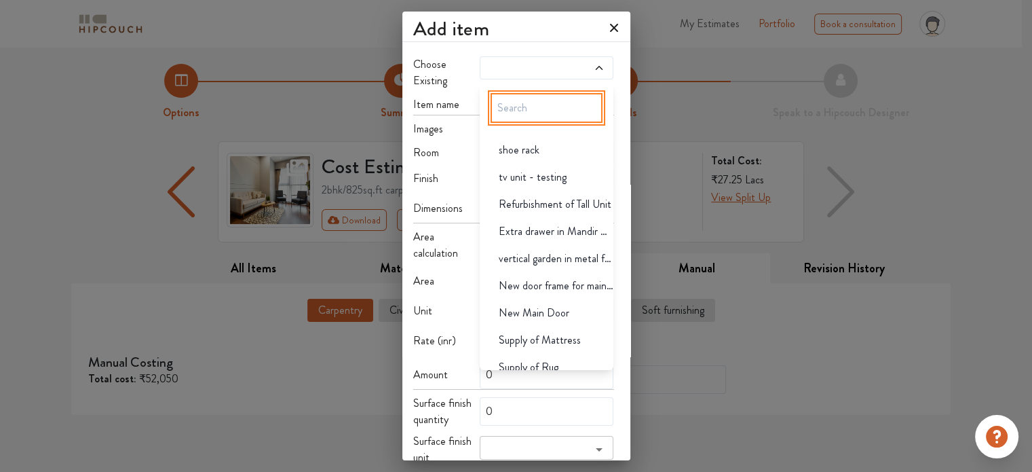
click at [559, 120] on input "text" at bounding box center [547, 108] width 112 height 30
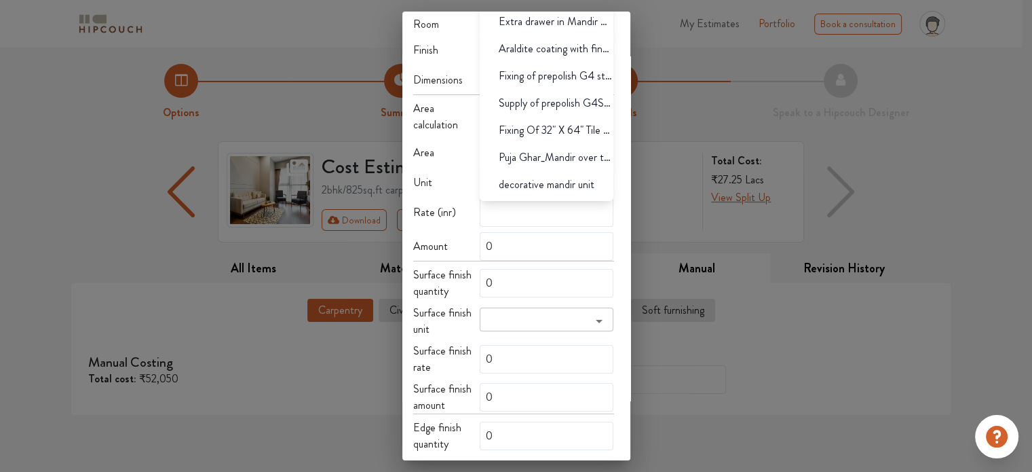
scroll to position [136, 0]
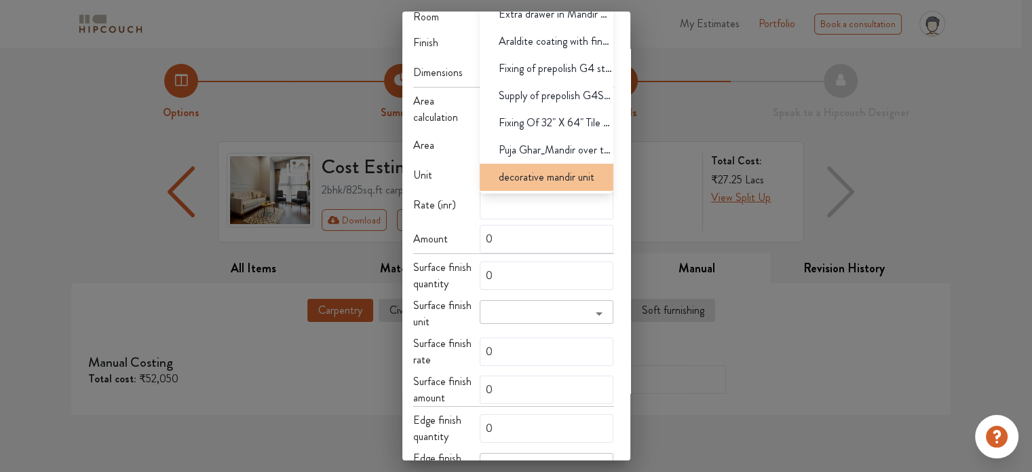
type input "mandir"
click at [535, 181] on span "decorative mandir unit" at bounding box center [547, 177] width 96 height 16
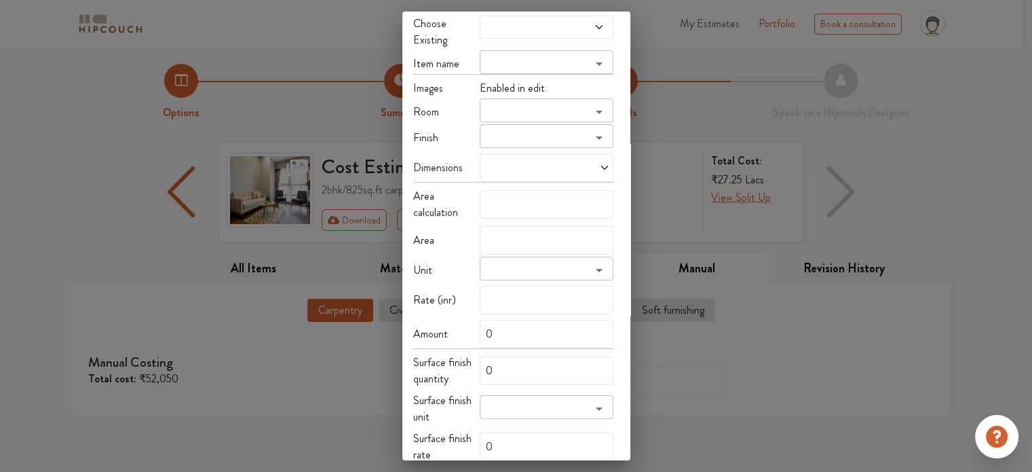
scroll to position [0, 0]
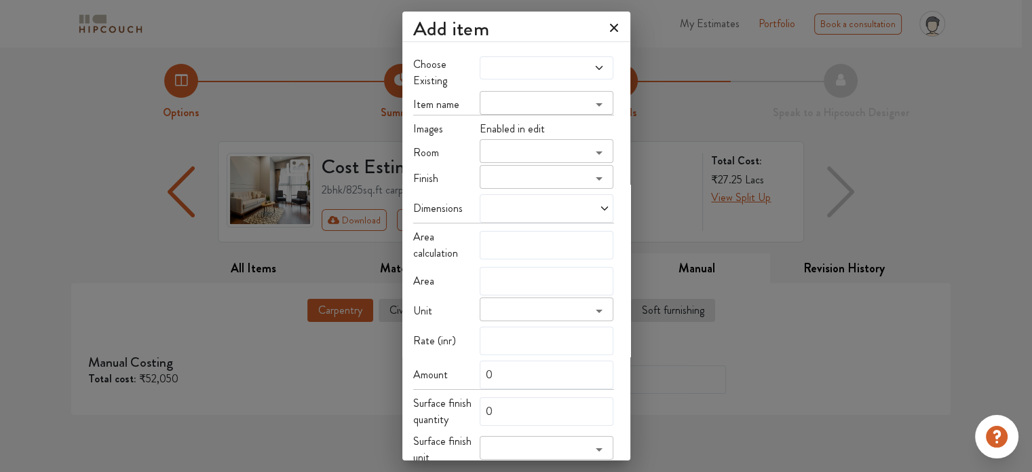
click at [597, 67] on icon at bounding box center [599, 67] width 11 height 11
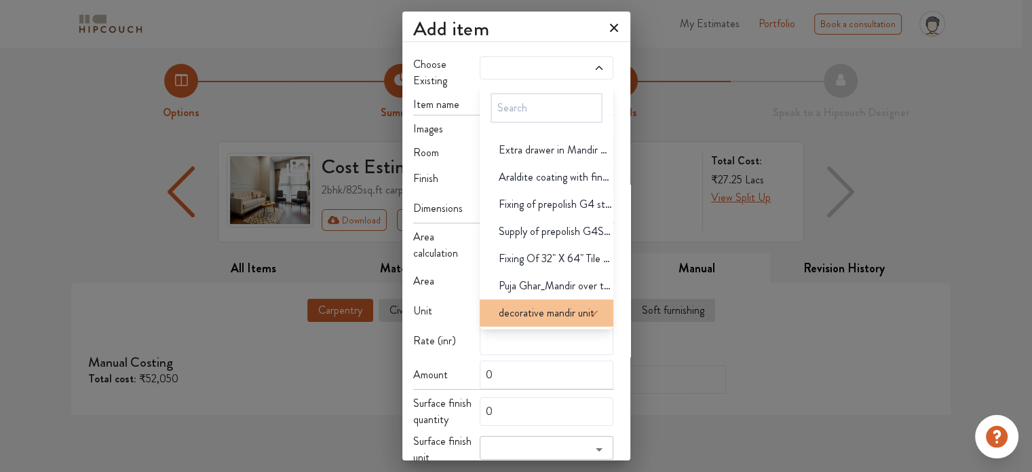
click at [544, 306] on span "decorative mandir unit" at bounding box center [547, 313] width 96 height 16
click at [515, 306] on span "decorative mandir unit" at bounding box center [547, 313] width 96 height 16
click at [499, 312] on span "decorative mandir unit" at bounding box center [547, 313] width 96 height 16
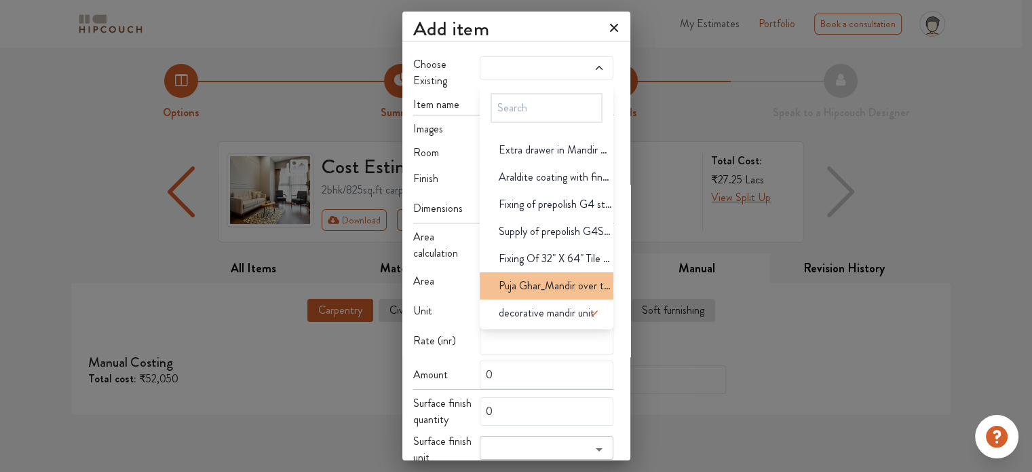
click at [515, 280] on span "Puja Ghar_Mandir over the Lower desk _Decoratives" at bounding box center [556, 286] width 115 height 16
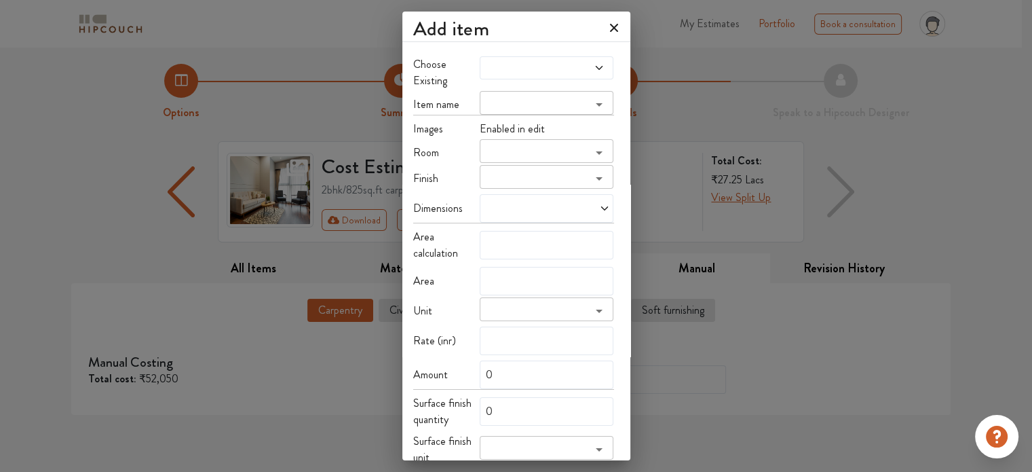
click at [578, 65] on span at bounding box center [590, 67] width 31 height 11
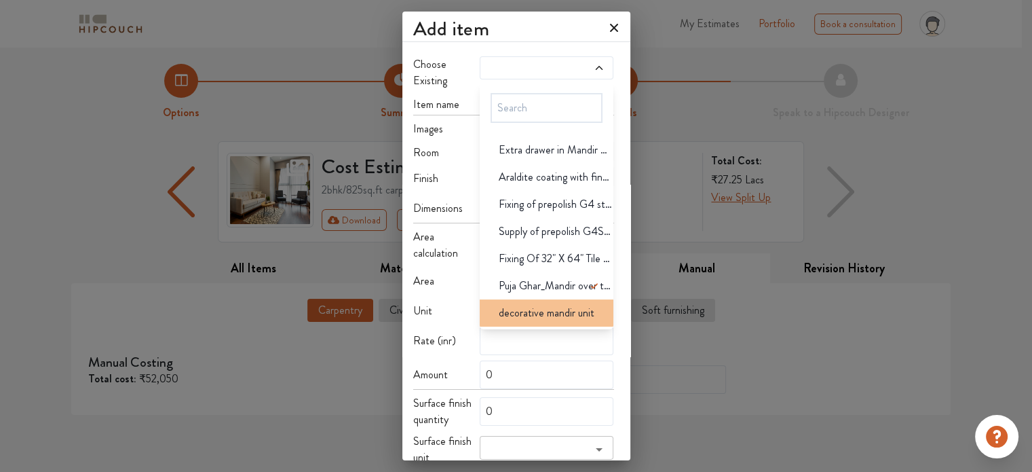
click at [533, 315] on span "decorative mandir unit" at bounding box center [547, 313] width 96 height 16
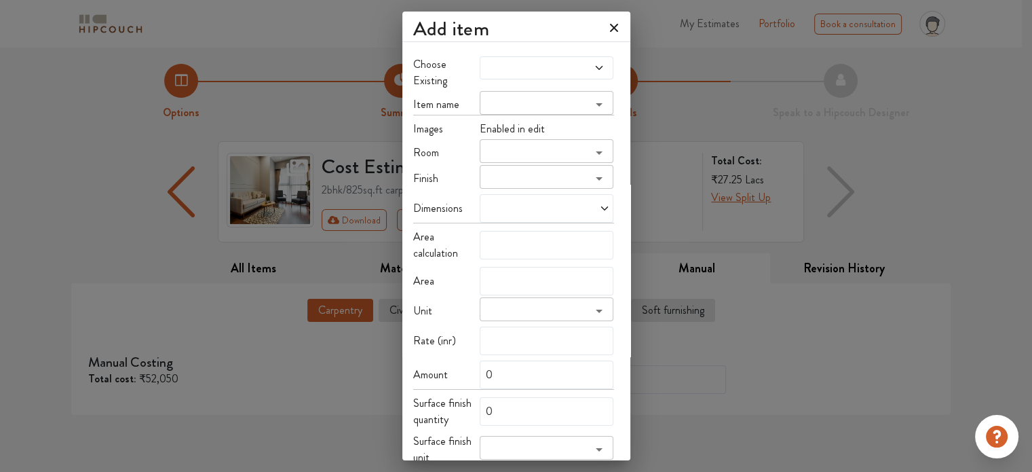
click at [593, 96] on icon "Open" at bounding box center [599, 104] width 16 height 16
click at [523, 131] on li "mandir unit" at bounding box center [542, 125] width 137 height 24
type input "mandir unit"
click at [510, 121] on span "Enabled in edit" at bounding box center [512, 129] width 65 height 16
click at [531, 121] on span "Enabled in edit" at bounding box center [512, 129] width 65 height 16
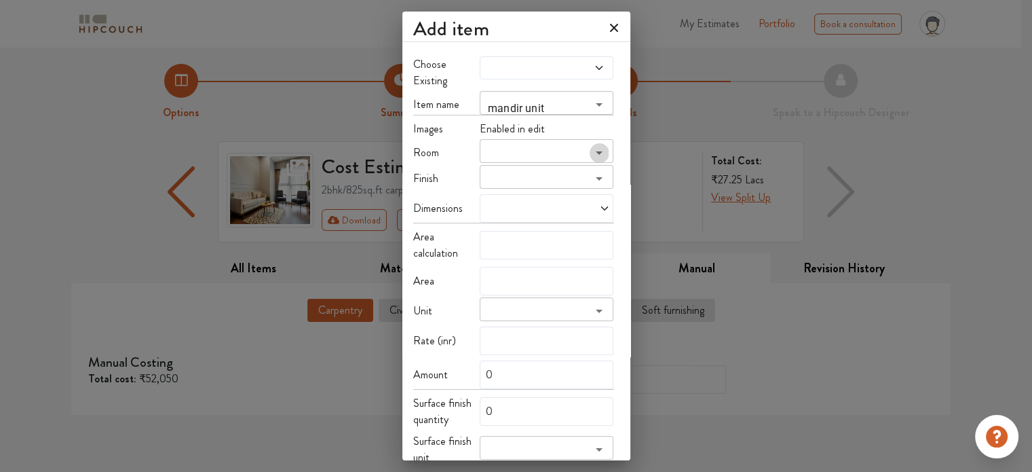
click at [600, 145] on icon "Open" at bounding box center [599, 153] width 16 height 16
type input "m"
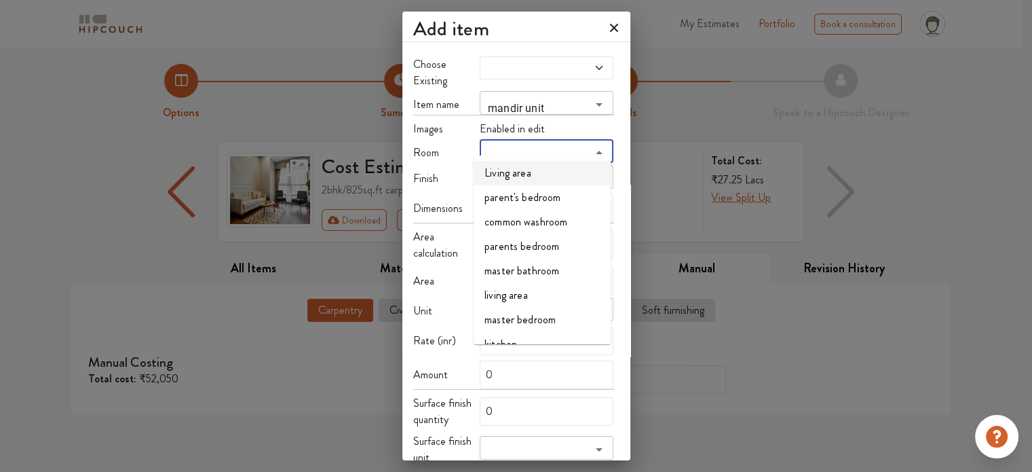
click at [548, 168] on li "Living area" at bounding box center [542, 173] width 137 height 24
type input "Living area"
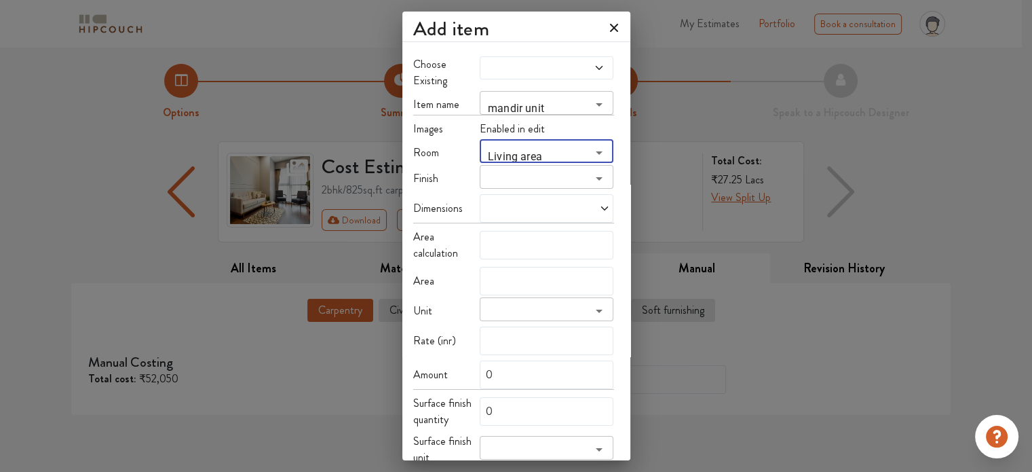
click at [548, 172] on input "search" at bounding box center [535, 181] width 103 height 19
type input "laminate carcas & wood polish"
click at [448, 194] on div "Dimensions" at bounding box center [513, 208] width 201 height 29
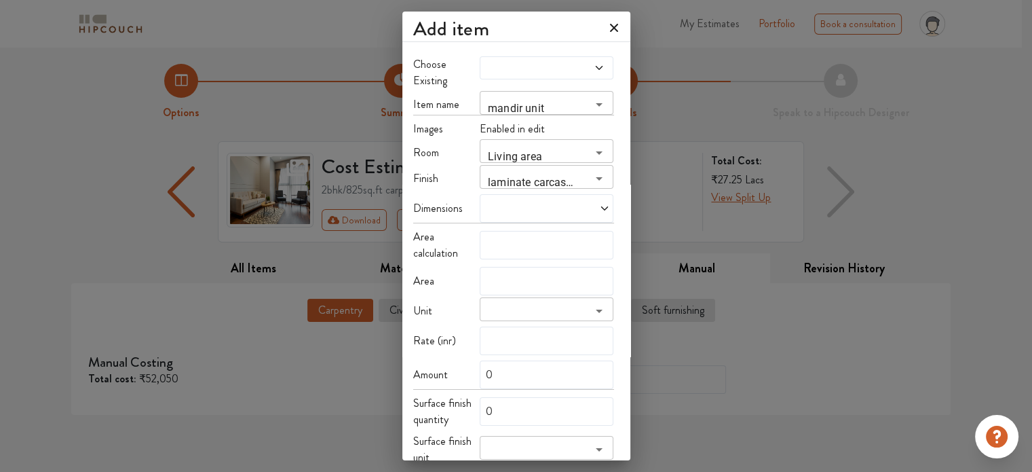
click at [448, 181] on div "Choose Existing Item name mandir unit ​ Images Enabled in edit Room Living area…" at bounding box center [513, 430] width 201 height 749
drag, startPoint x: 448, startPoint y: 181, endPoint x: 576, endPoint y: 175, distance: 128.4
click at [448, 179] on div "Choose Existing Item name mandir unit ​ Images Enabled in edit Room Living area…" at bounding box center [513, 430] width 201 height 749
click at [608, 200] on div at bounding box center [547, 208] width 134 height 29
click at [547, 203] on span at bounding box center [579, 208] width 64 height 11
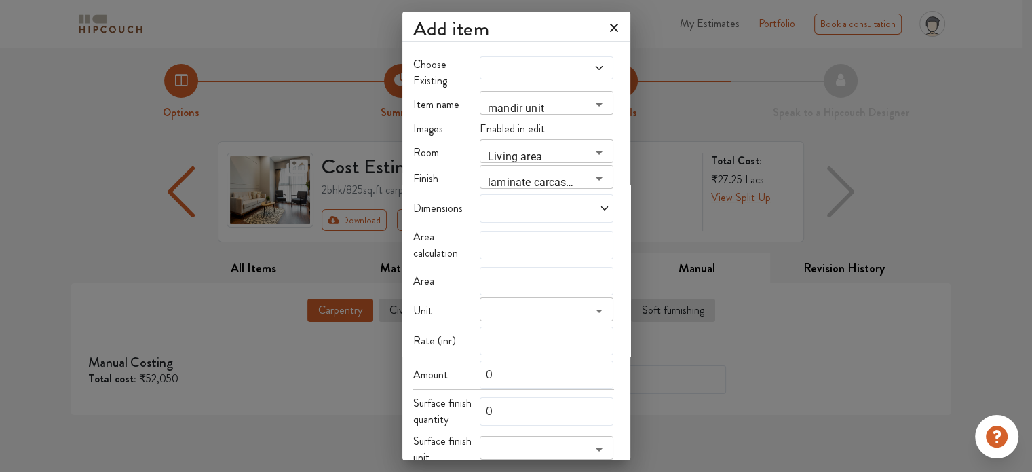
click at [528, 203] on span at bounding box center [515, 208] width 64 height 11
click at [489, 203] on span at bounding box center [515, 208] width 64 height 11
click at [491, 203] on span at bounding box center [515, 208] width 64 height 11
click at [523, 225] on span "Custom size" at bounding box center [520, 236] width 62 height 27
click at [491, 252] on input "text" at bounding box center [498, 259] width 14 height 26
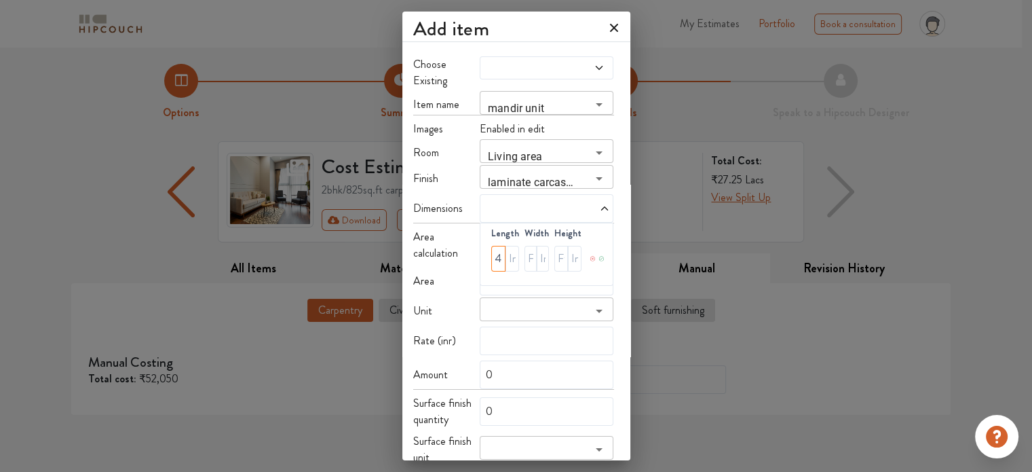
type input "4"
type input "2"
type input "7"
click at [599, 245] on icon at bounding box center [602, 258] width 6 height 27
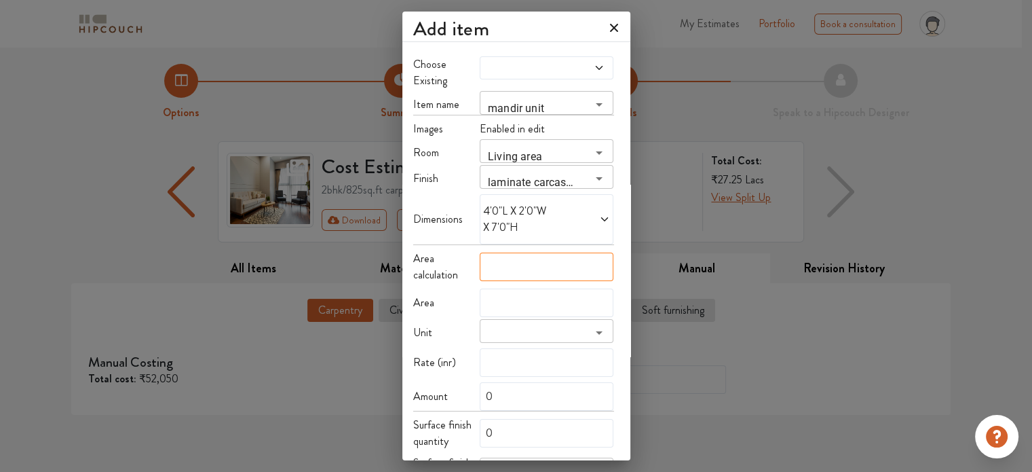
click at [498, 252] on input "text" at bounding box center [547, 266] width 134 height 29
type input "4"
type input "4*7"
type input "28"
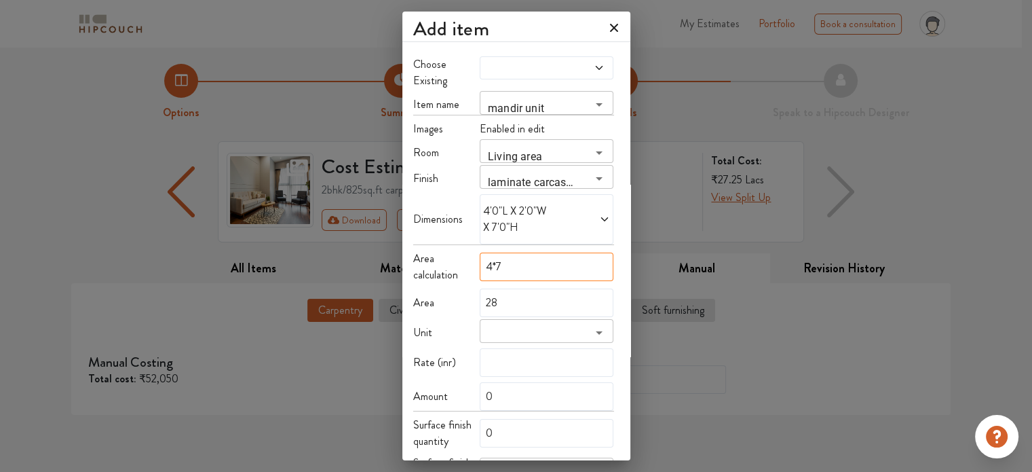
type input "4*7"
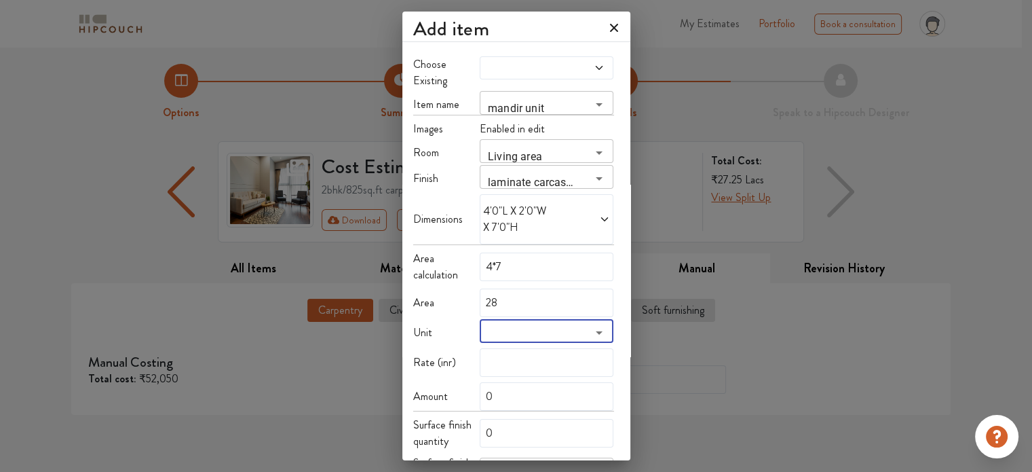
click at [596, 331] on icon "Open" at bounding box center [599, 332] width 7 height 3
click at [488, 348] on li "Sqft" at bounding box center [542, 348] width 137 height 24
type input "Sqft"
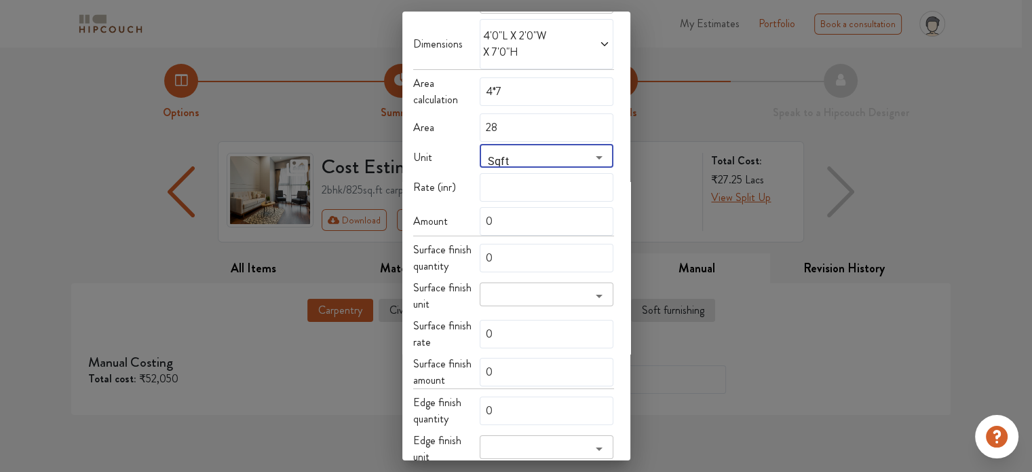
scroll to position [204, 0]
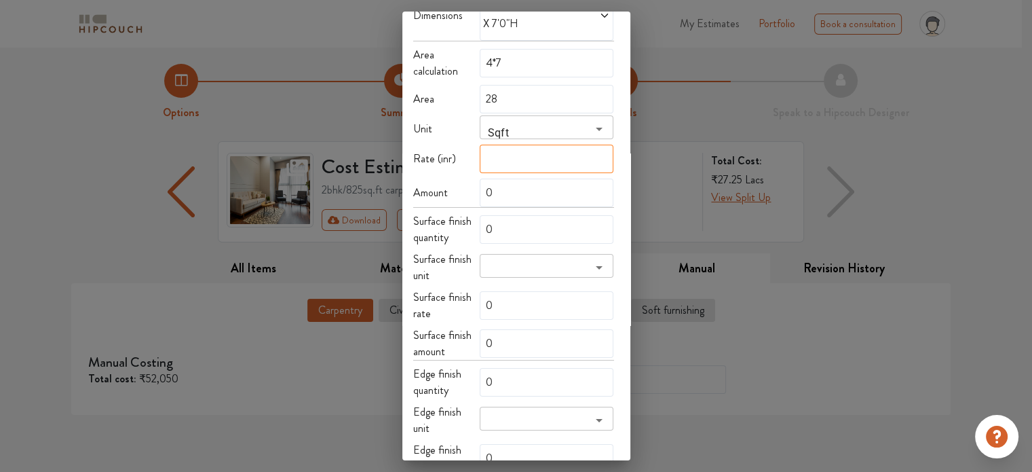
click at [494, 147] on input "text" at bounding box center [547, 159] width 134 height 29
type input "1"
type input "28"
type input "13"
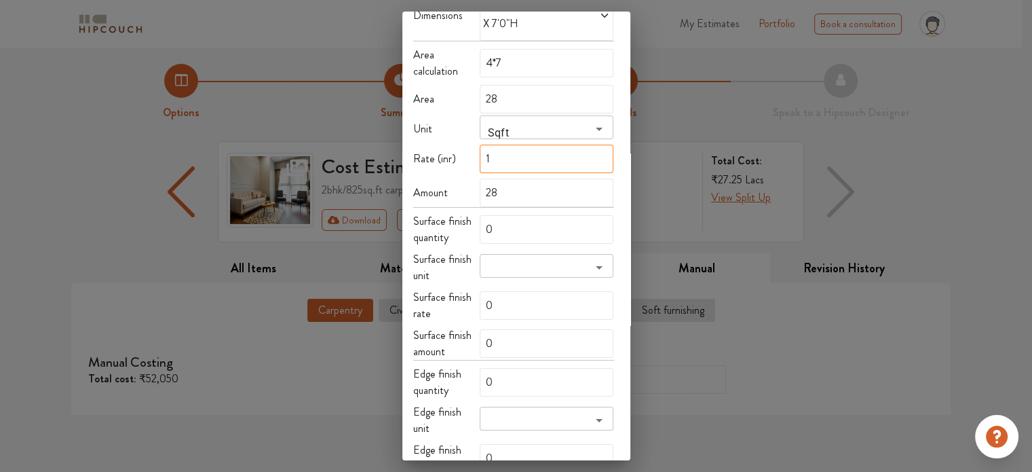
type input "364"
type input "135"
type input "3780"
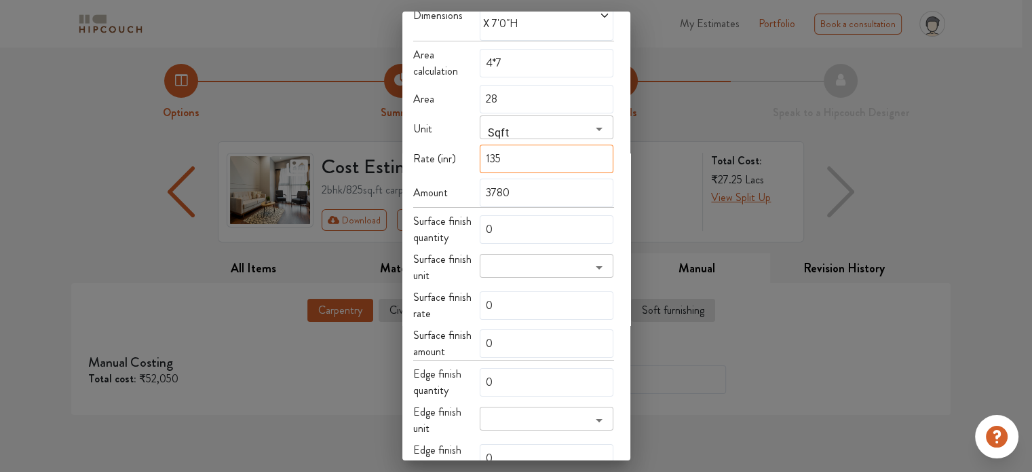
type input "1350"
type input "37800"
type input "135"
type input "3780"
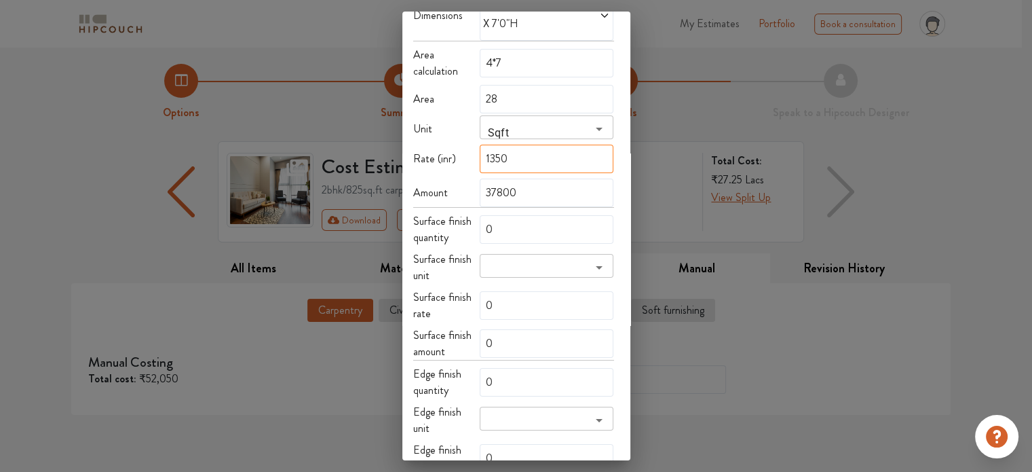
type input "3780"
type input "13"
type input "364"
type input "1"
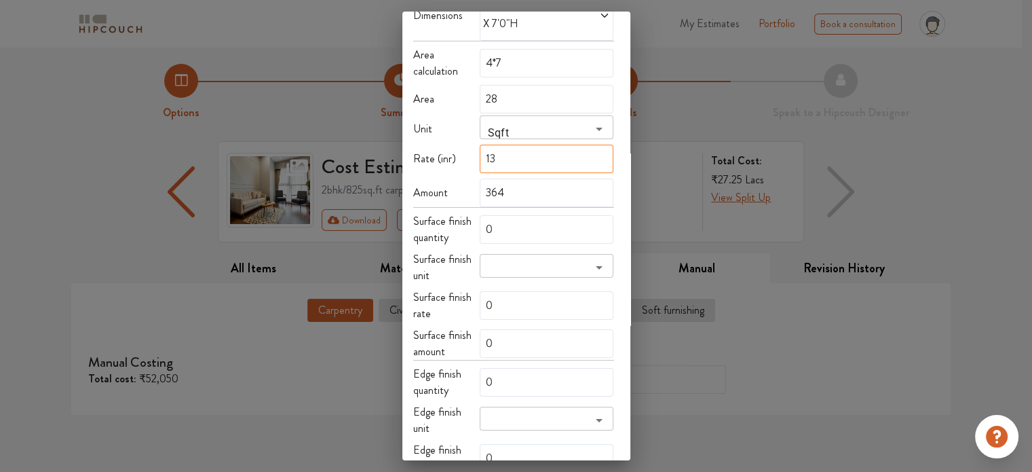
type input "28"
type input "16"
type input "448"
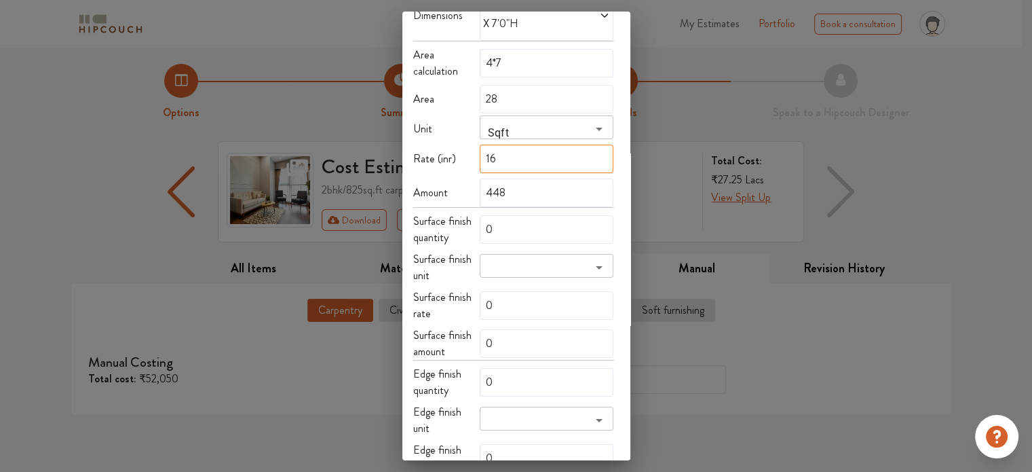
type input "165"
type input "4620"
type input "1650"
type input "46200"
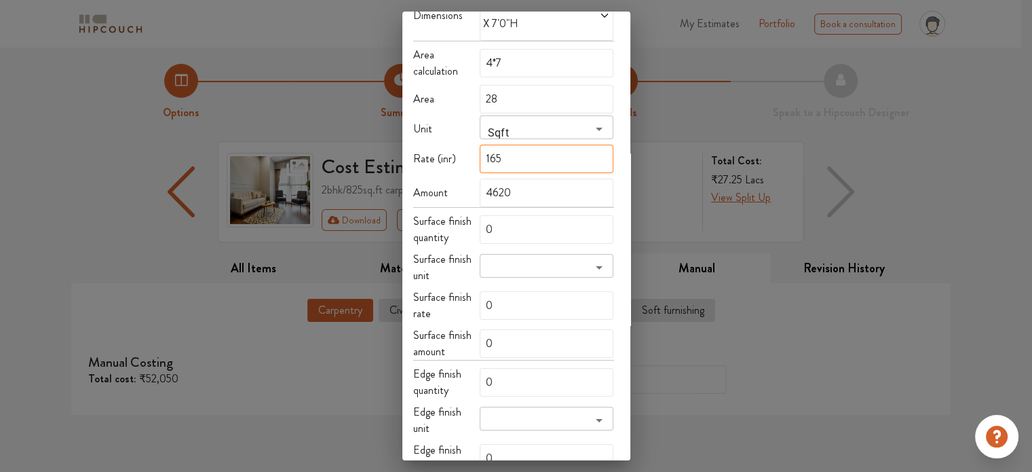
type input "46200"
type input "150"
type input "4200"
type input "1850"
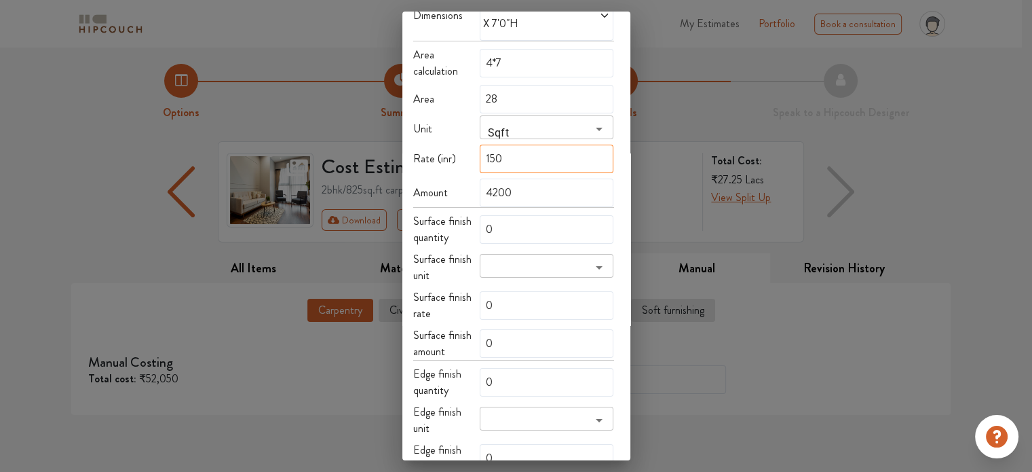
type input "51800"
click at [620, 140] on div "Choose Existing Item name mandir unit ​ Images Enabled in edit Room Living area…" at bounding box center [516, 254] width 228 height 825
drag, startPoint x: 527, startPoint y: 140, endPoint x: 440, endPoint y: 157, distance: 88.5
click at [440, 157] on div "Choose Existing Item name mandir unit ​ Images Enabled in edit Room Living area…" at bounding box center [513, 238] width 201 height 770
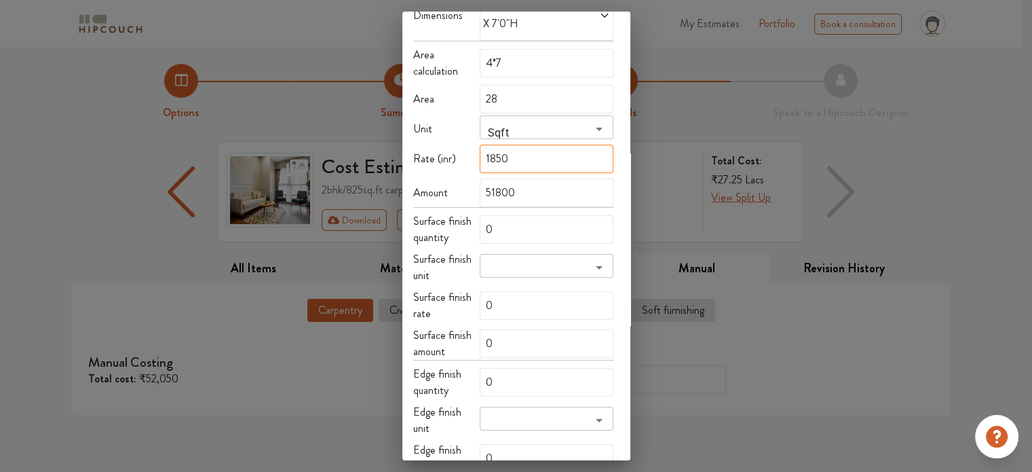
type input "2"
type input "56"
type input "22"
type input "616"
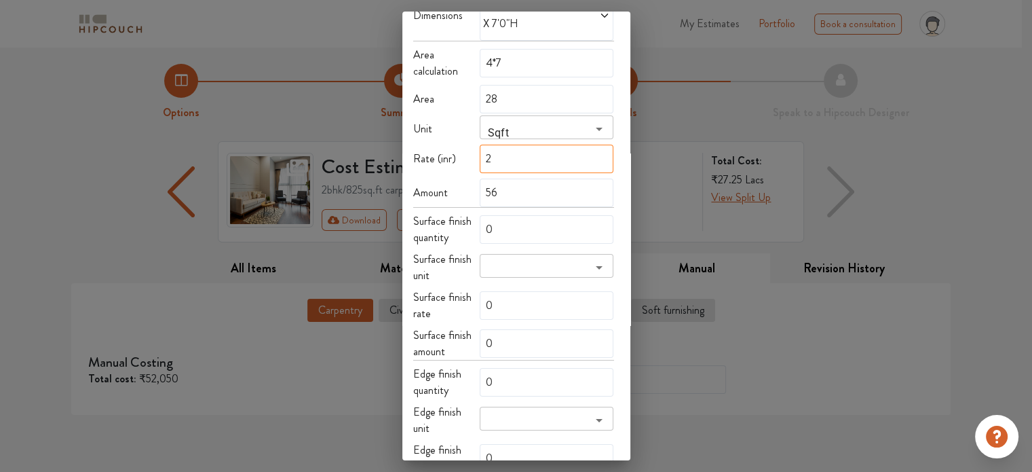
type input "616"
type input "220"
type input "6160"
type input "2200"
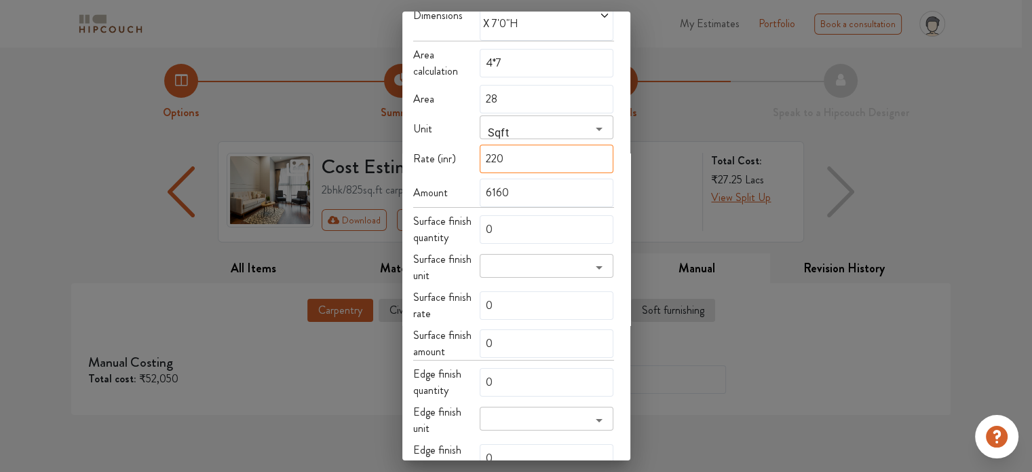
type input "61600"
type input "220"
type input "6160"
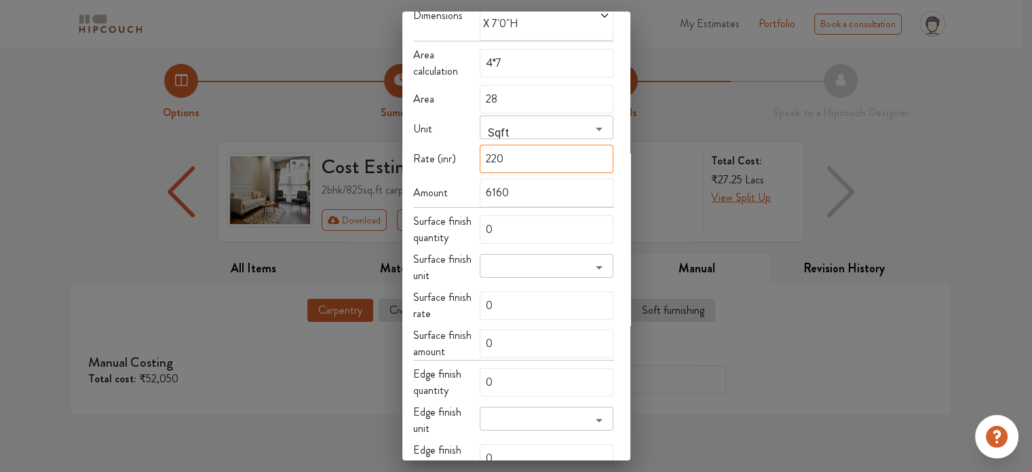
type input "22"
type input "616"
type input "2"
type input "56"
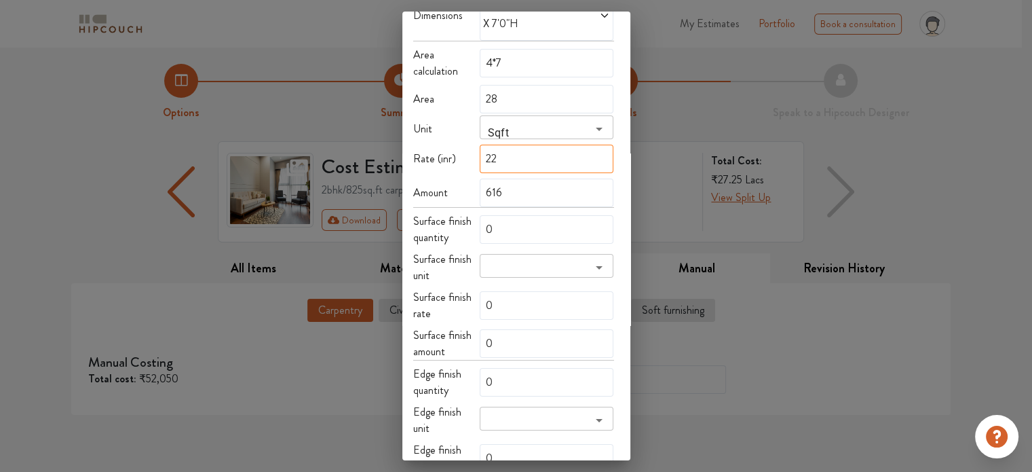
type input "56"
type input "22"
type input "616"
type input "2"
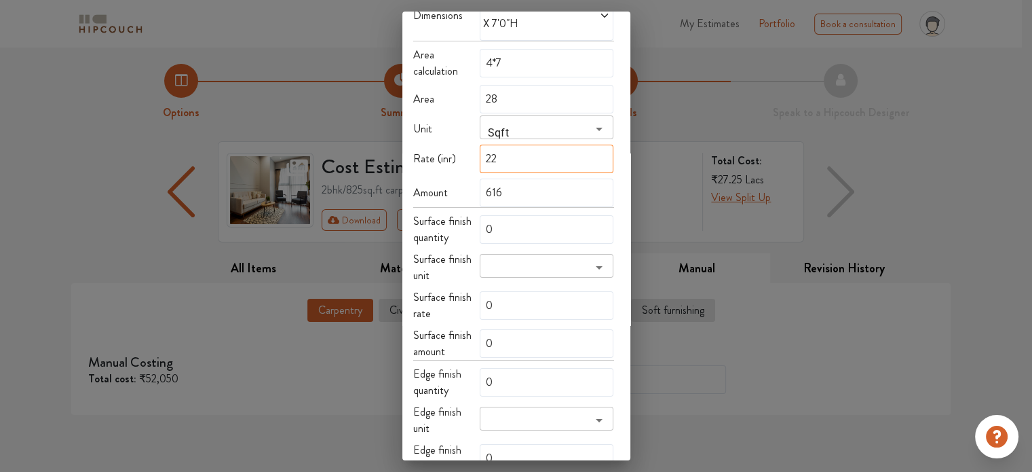
type input "56"
type input "25"
type input "700"
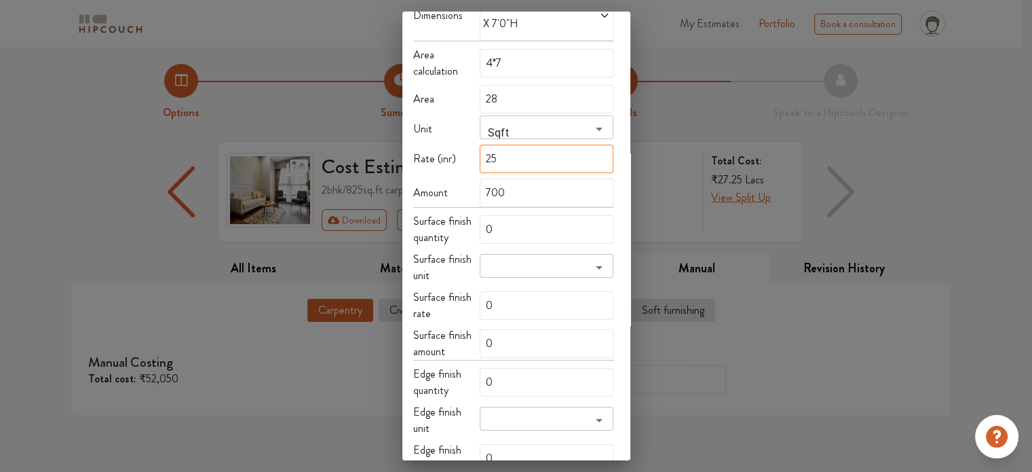
type input "255"
type input "7140"
type input "2550"
type input "71400"
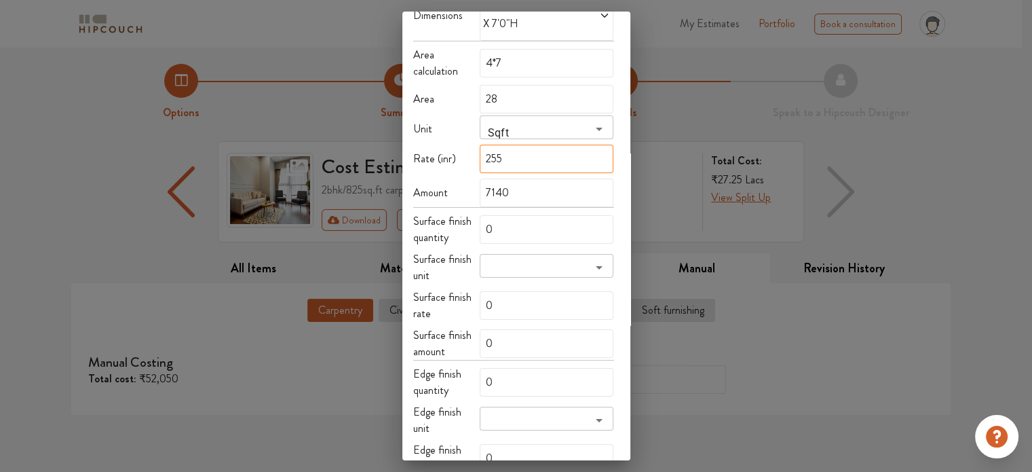
type input "71400"
type input "2550"
click at [440, 157] on div "Choose Existing Item name mandir unit ​ Images Enabled in edit Room Living area…" at bounding box center [513, 238] width 201 height 770
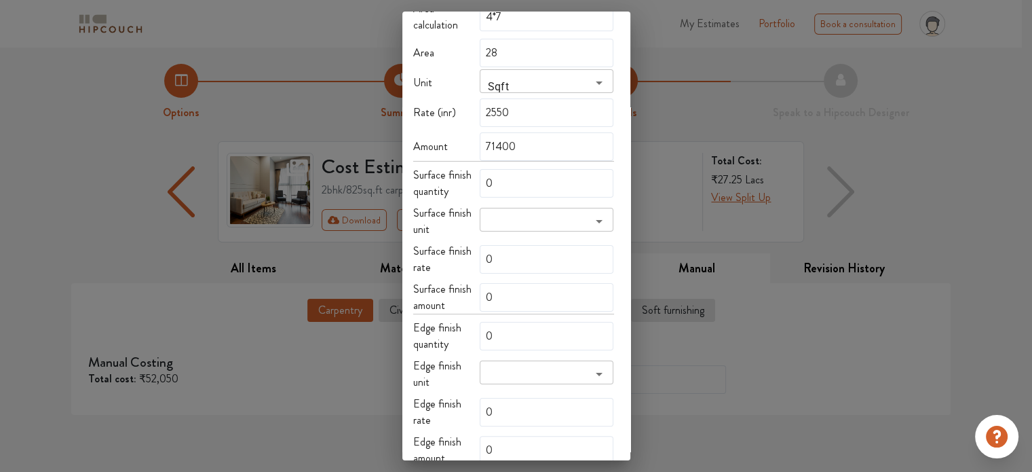
scroll to position [271, 0]
